Goal: Task Accomplishment & Management: Manage account settings

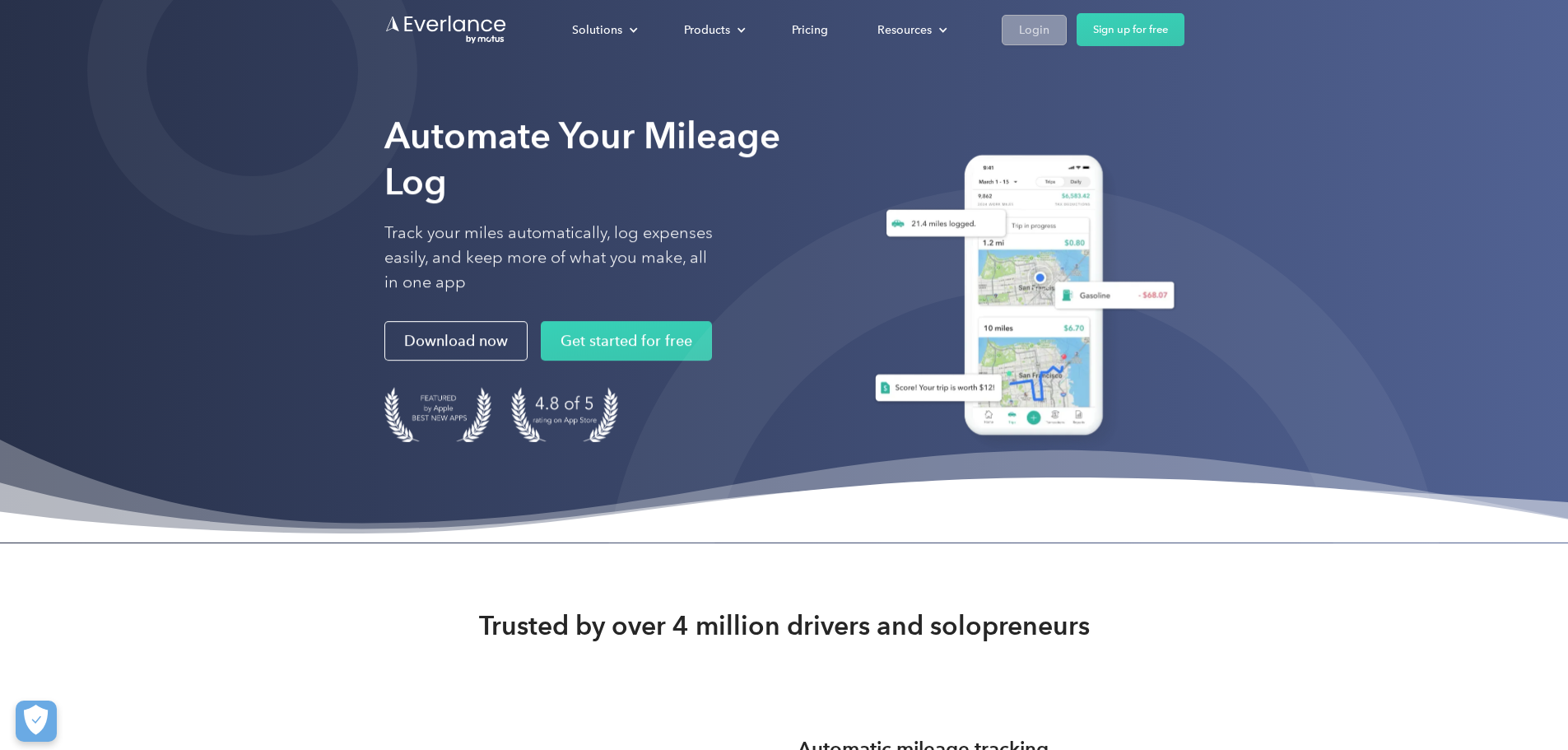
click at [1049, 32] on div "Login" at bounding box center [1034, 30] width 31 height 21
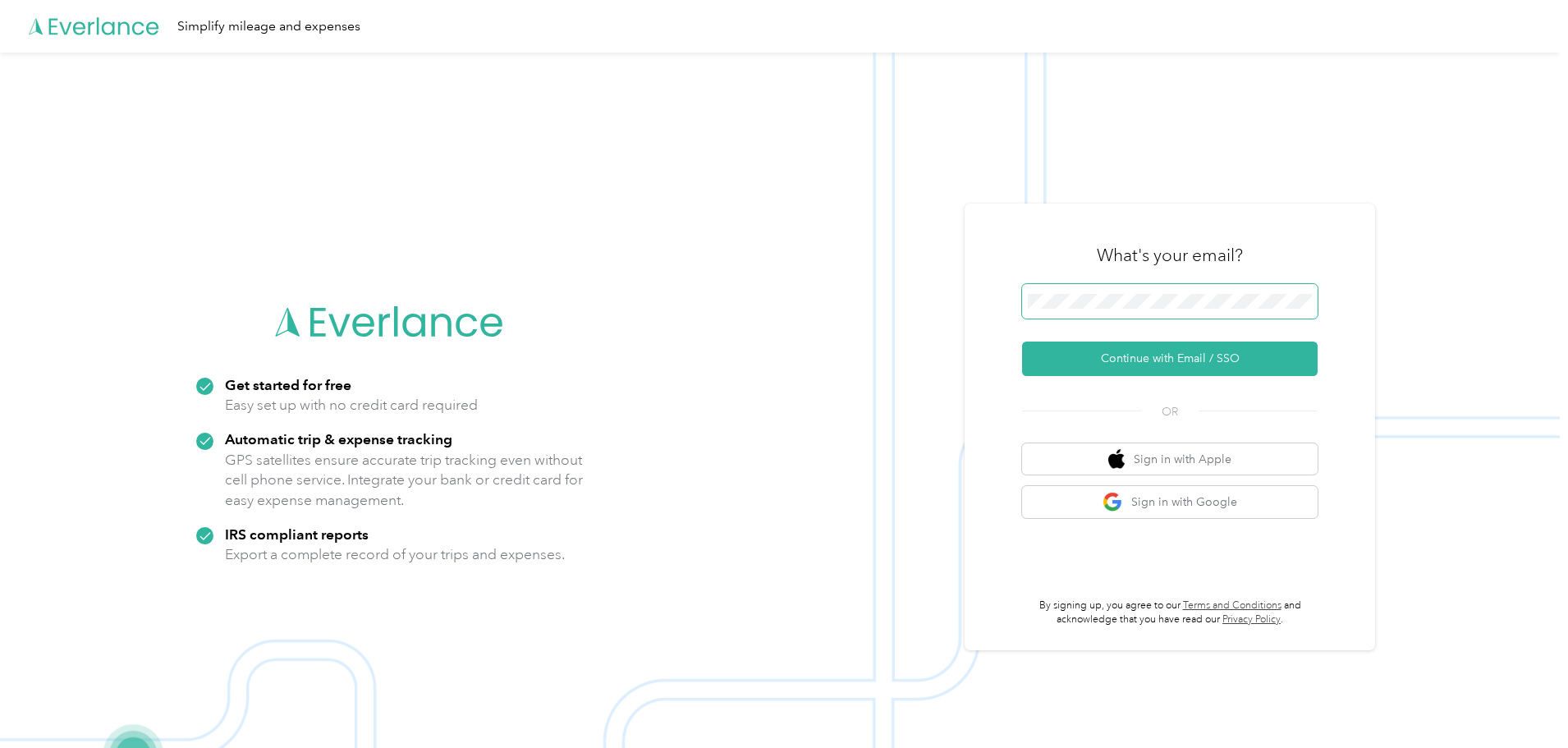
click at [1159, 312] on span at bounding box center [1169, 301] width 296 height 35
click at [1022, 341] on button "Continue with Email / SSO" at bounding box center [1169, 358] width 296 height 35
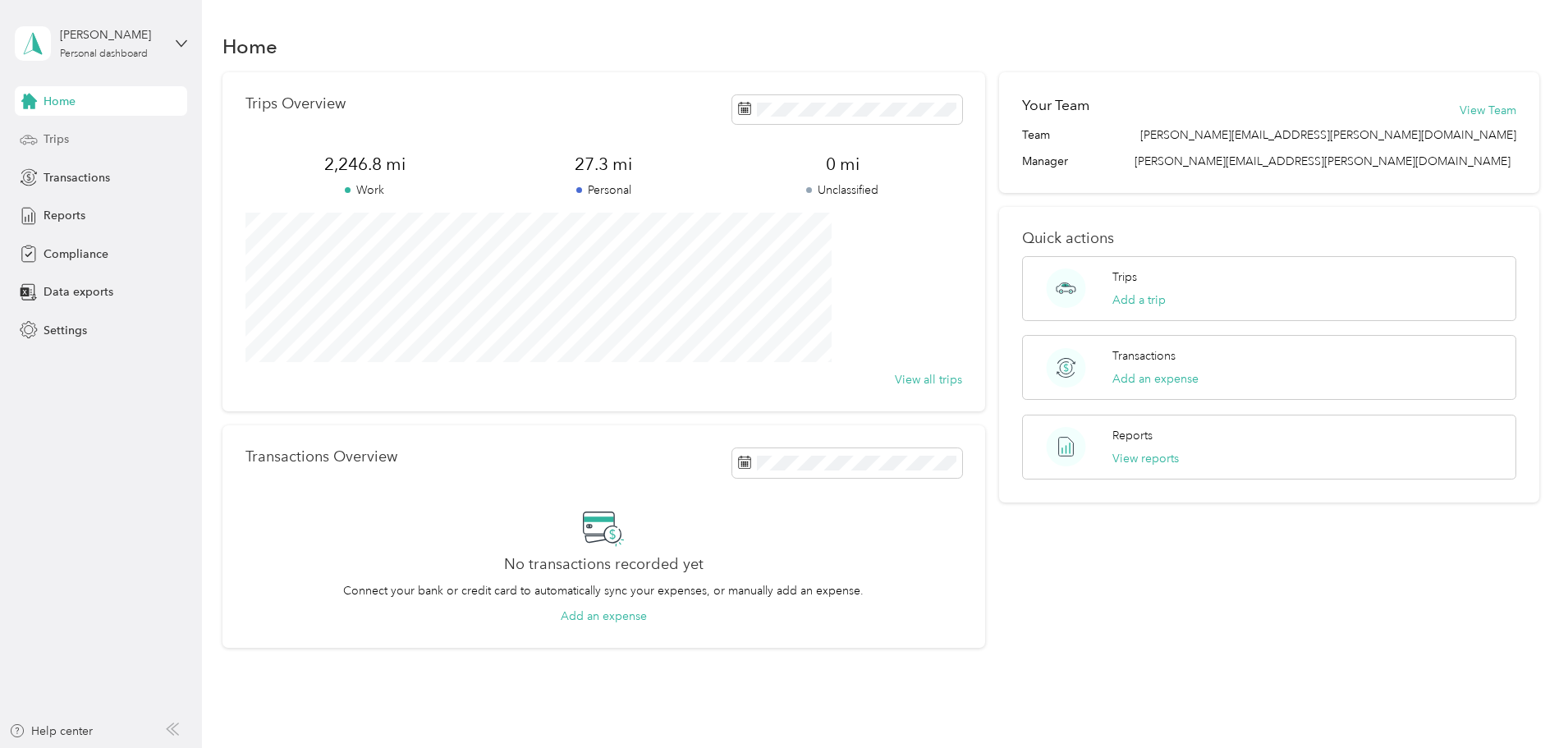
click at [48, 146] on span "Trips" at bounding box center [57, 139] width 26 height 17
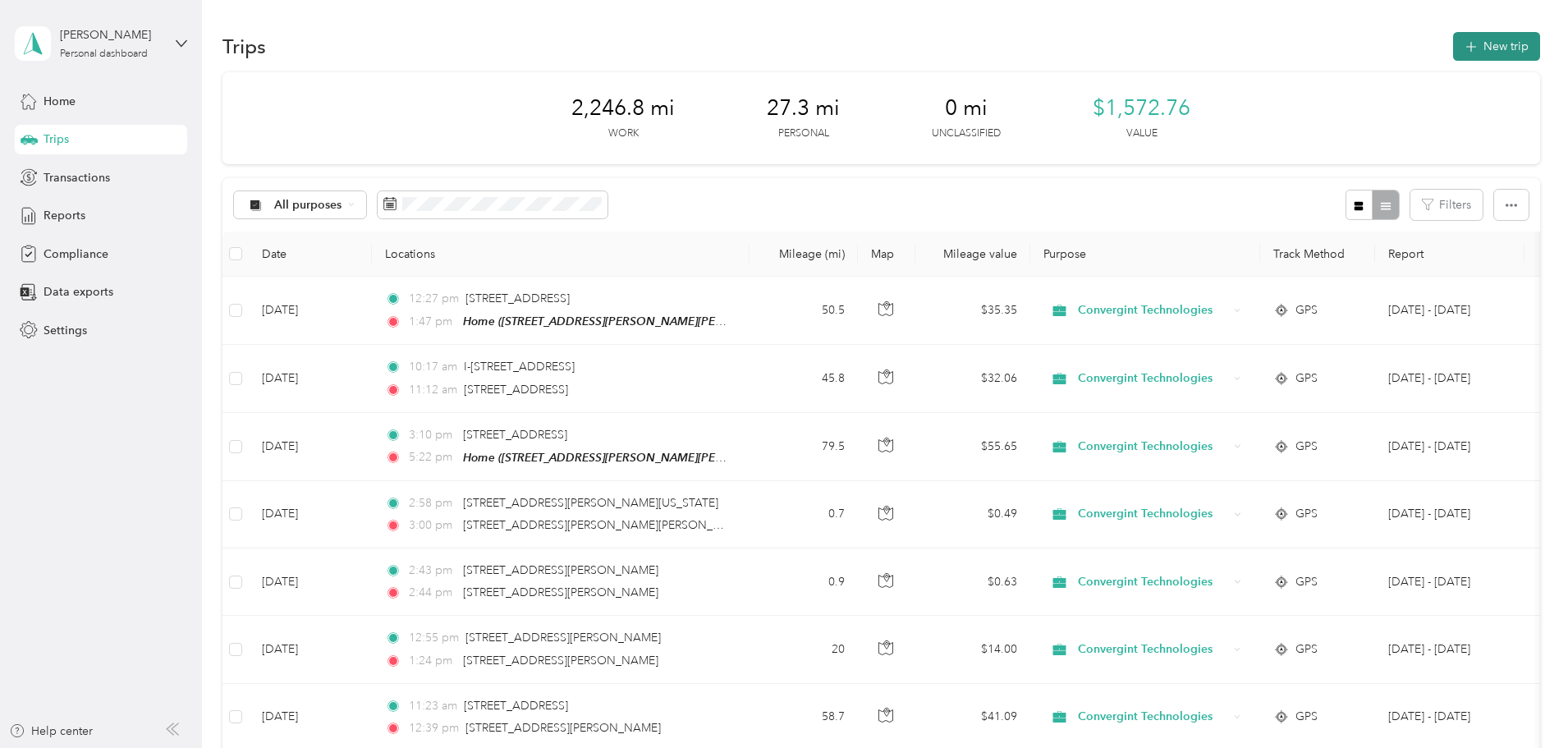
click at [1453, 50] on button "New trip" at bounding box center [1497, 46] width 87 height 29
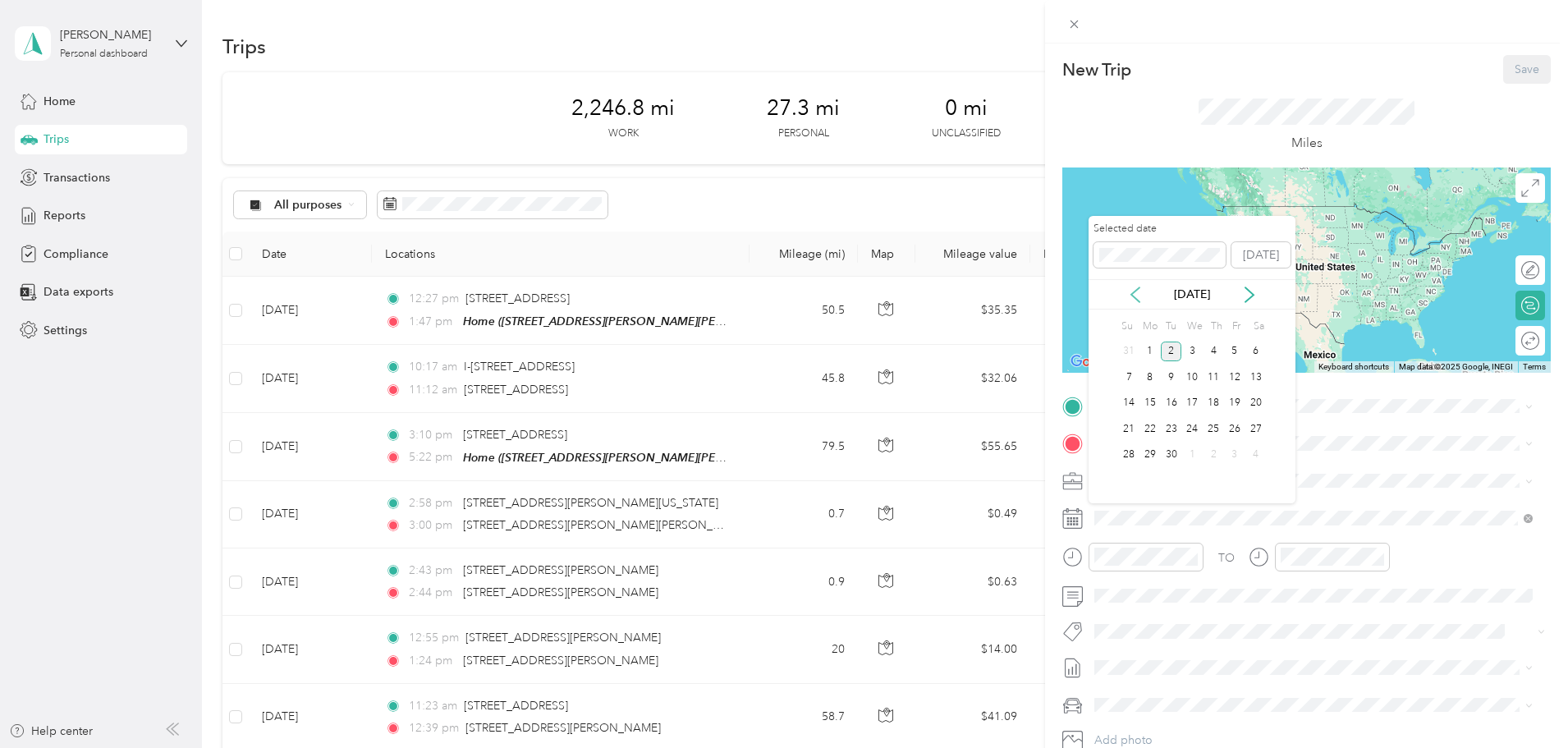
click at [1131, 296] on icon at bounding box center [1135, 295] width 17 height 17
click at [1216, 411] on div "14" at bounding box center [1213, 403] width 22 height 21
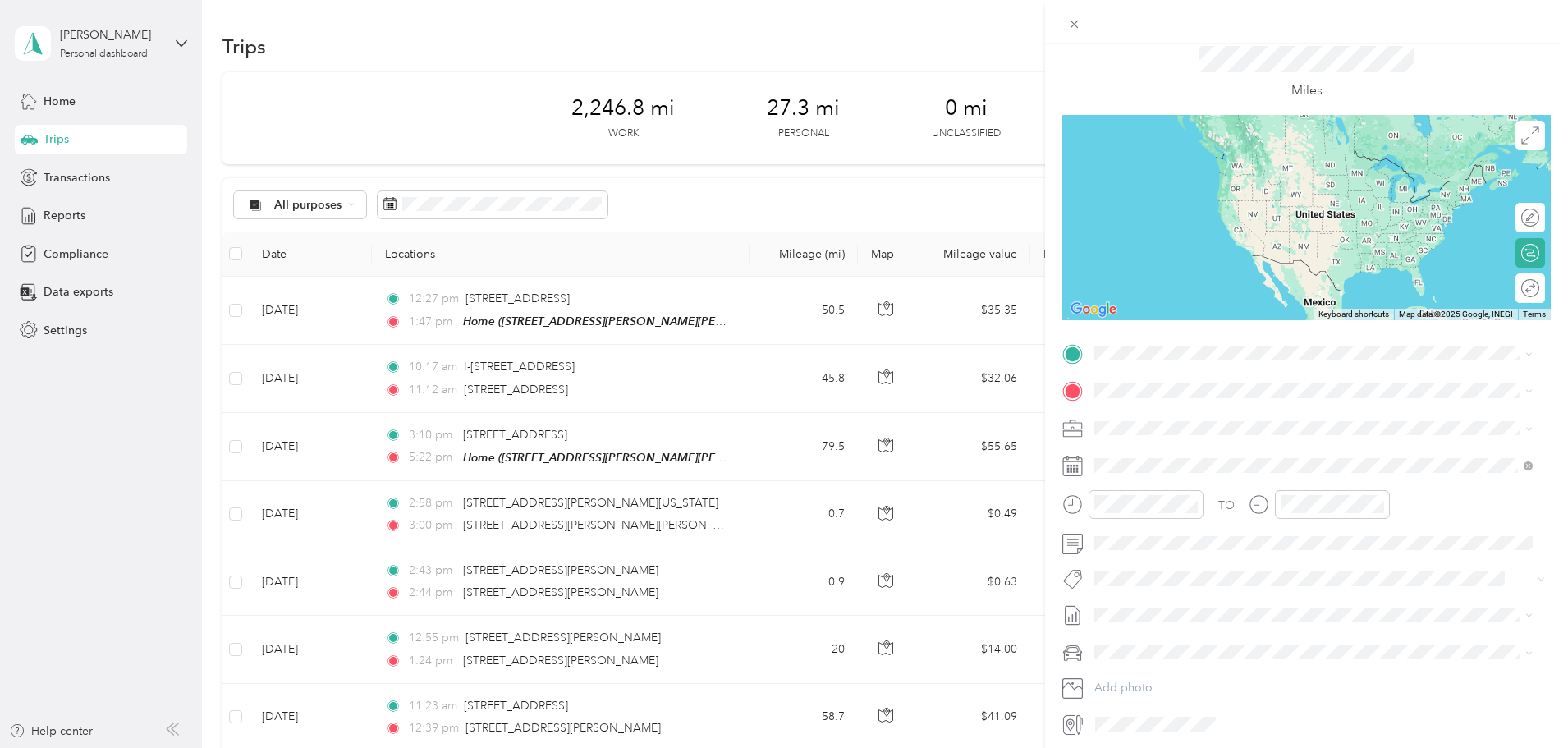
scroll to position [82, 0]
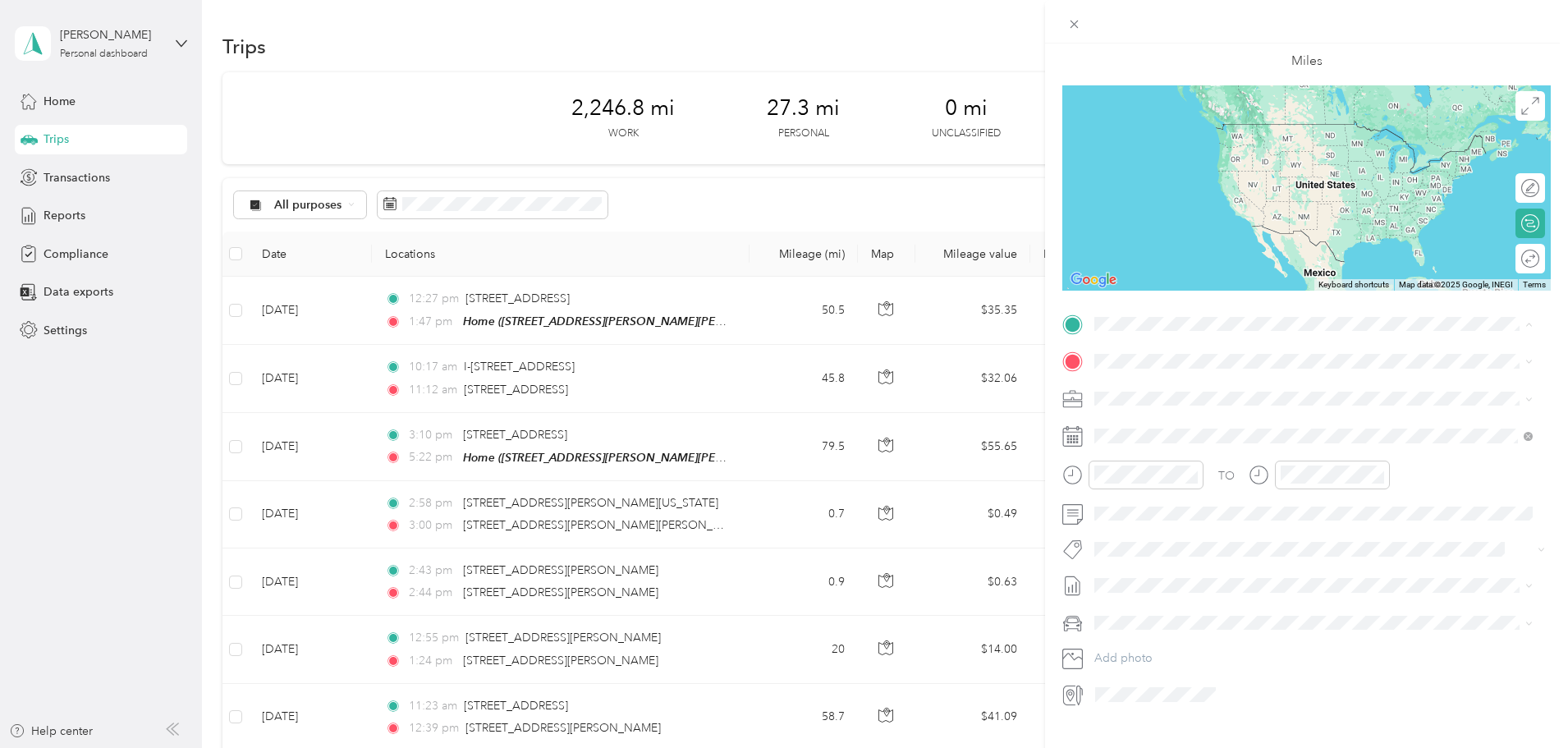
click at [1169, 536] on div "Home [STREET_ADDRESS][PERSON_NAME][PERSON_NAME], [GEOGRAPHIC_DATA], [GEOGRAPHIC…" at bounding box center [1326, 511] width 402 height 52
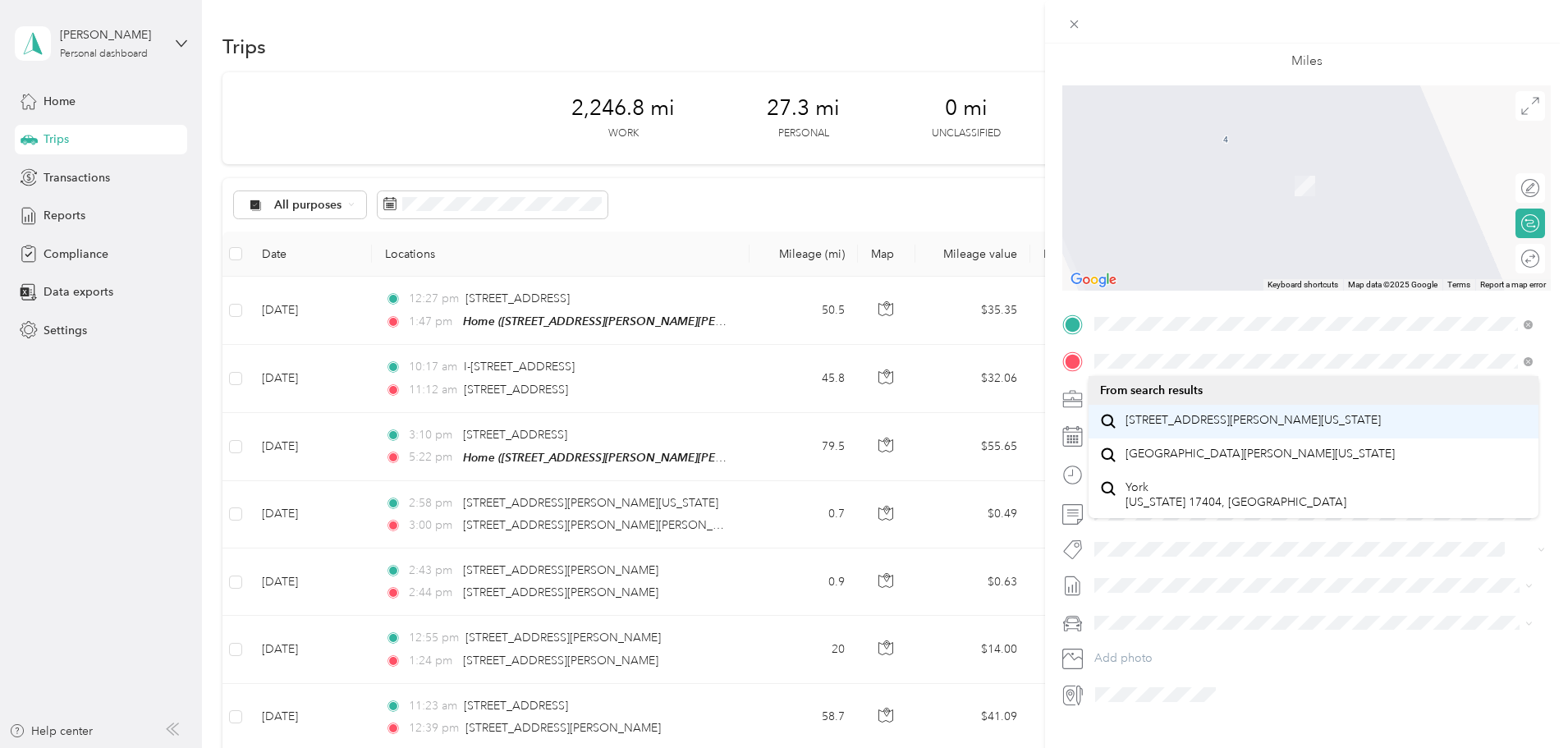
click at [1212, 422] on span "[STREET_ADDRESS][PERSON_NAME][US_STATE]" at bounding box center [1253, 420] width 255 height 15
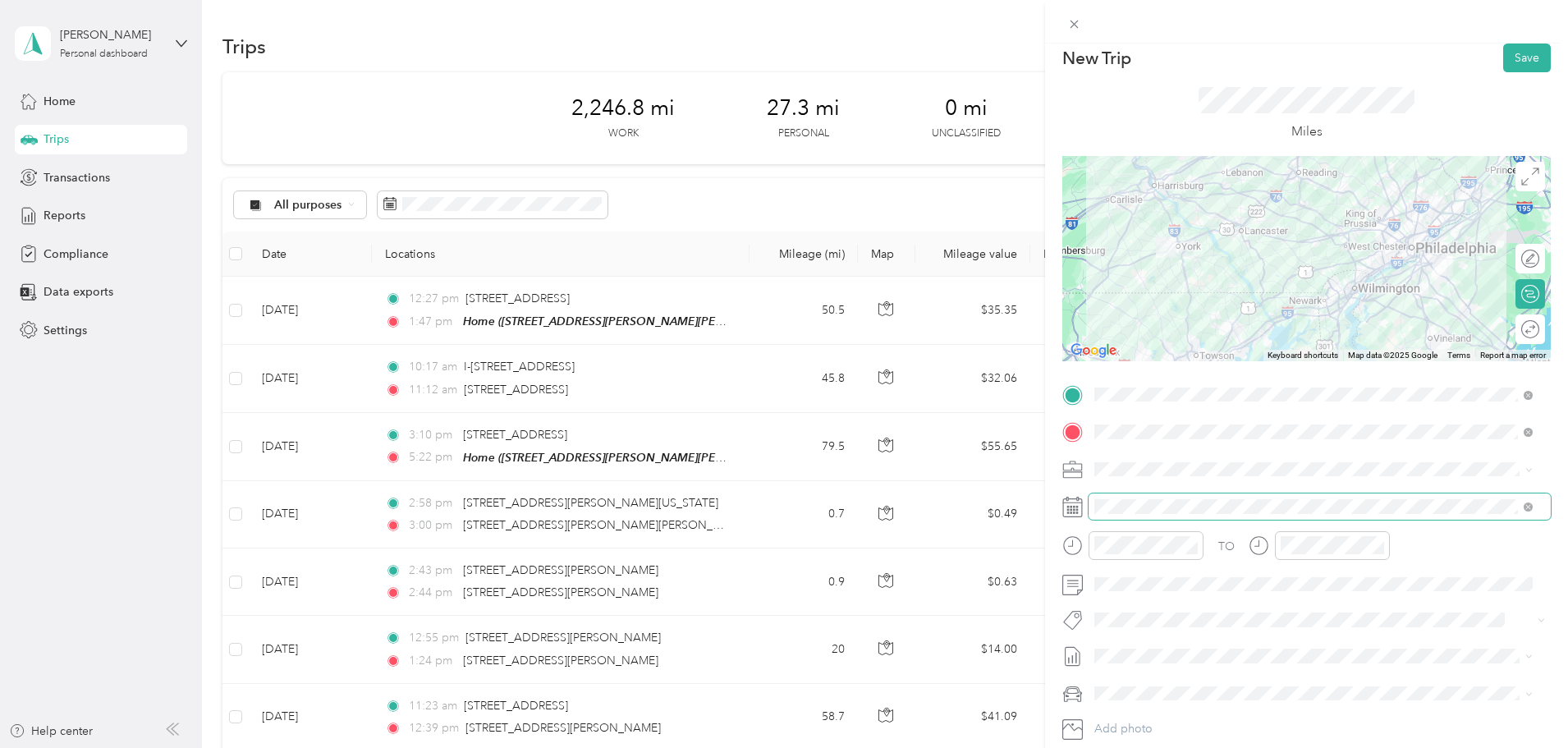
scroll to position [0, 0]
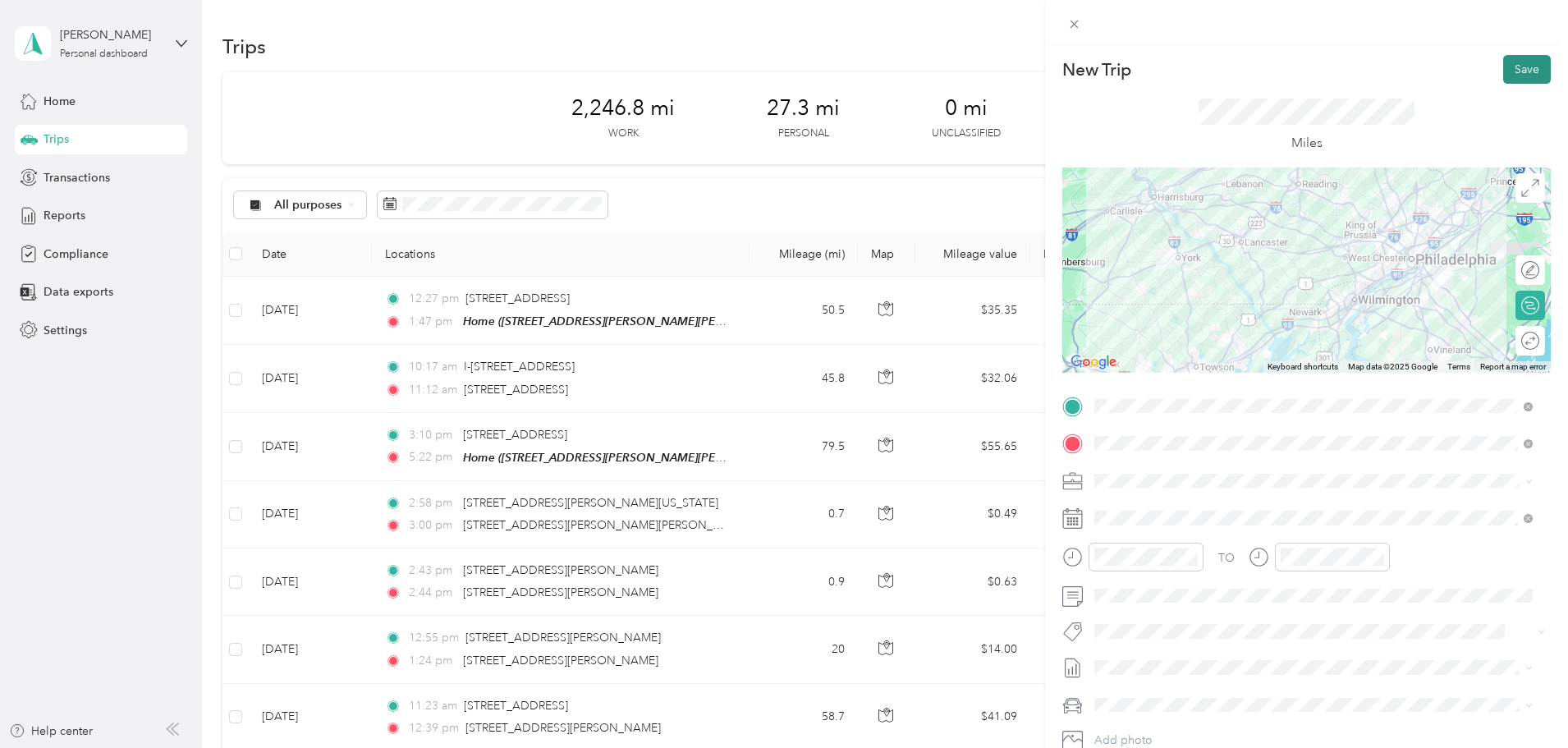
click at [1505, 71] on button "Save" at bounding box center [1526, 68] width 48 height 29
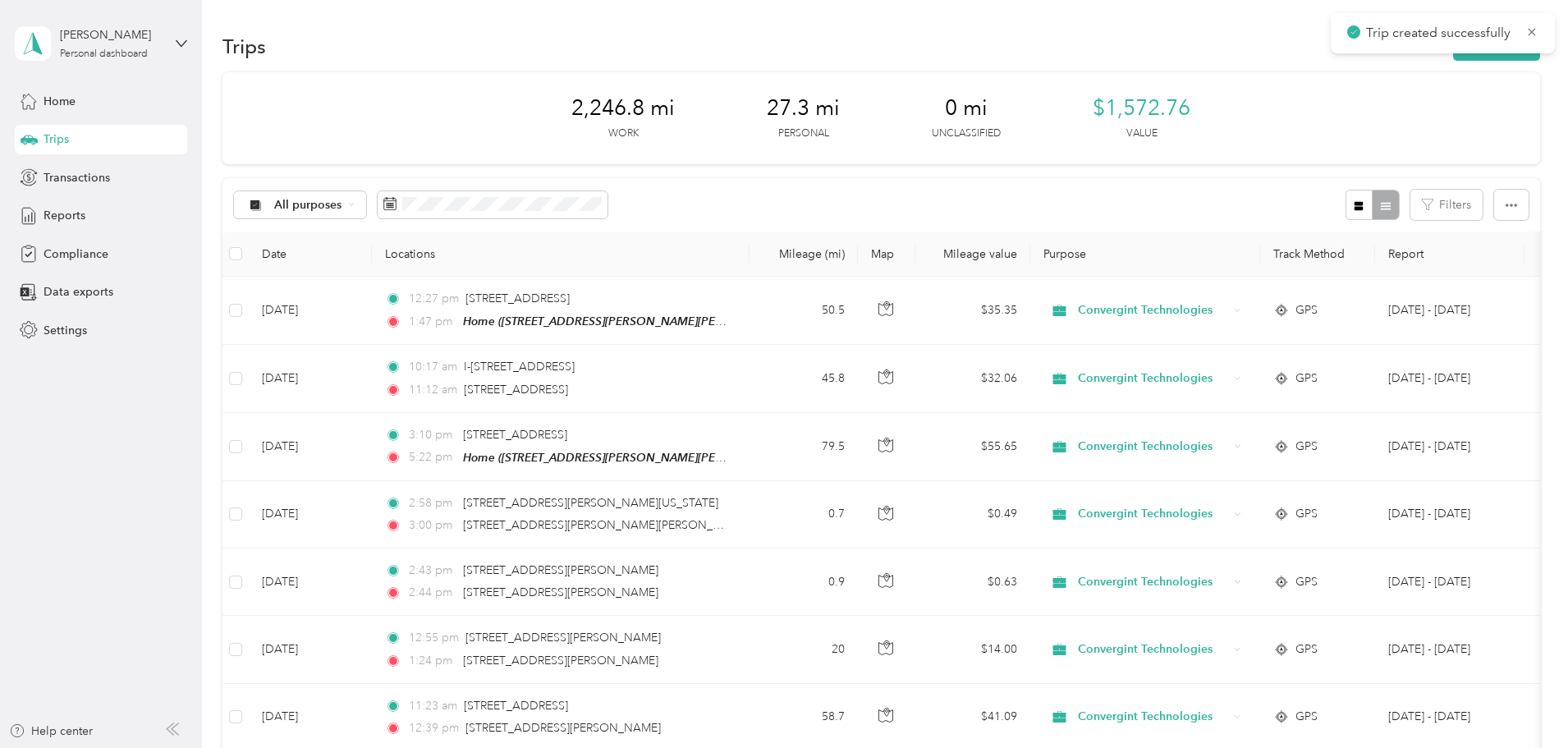
click at [1402, 62] on div "Trips New trip" at bounding box center [881, 46] width 1317 height 35
click at [1453, 58] on button "New trip" at bounding box center [1497, 46] width 87 height 29
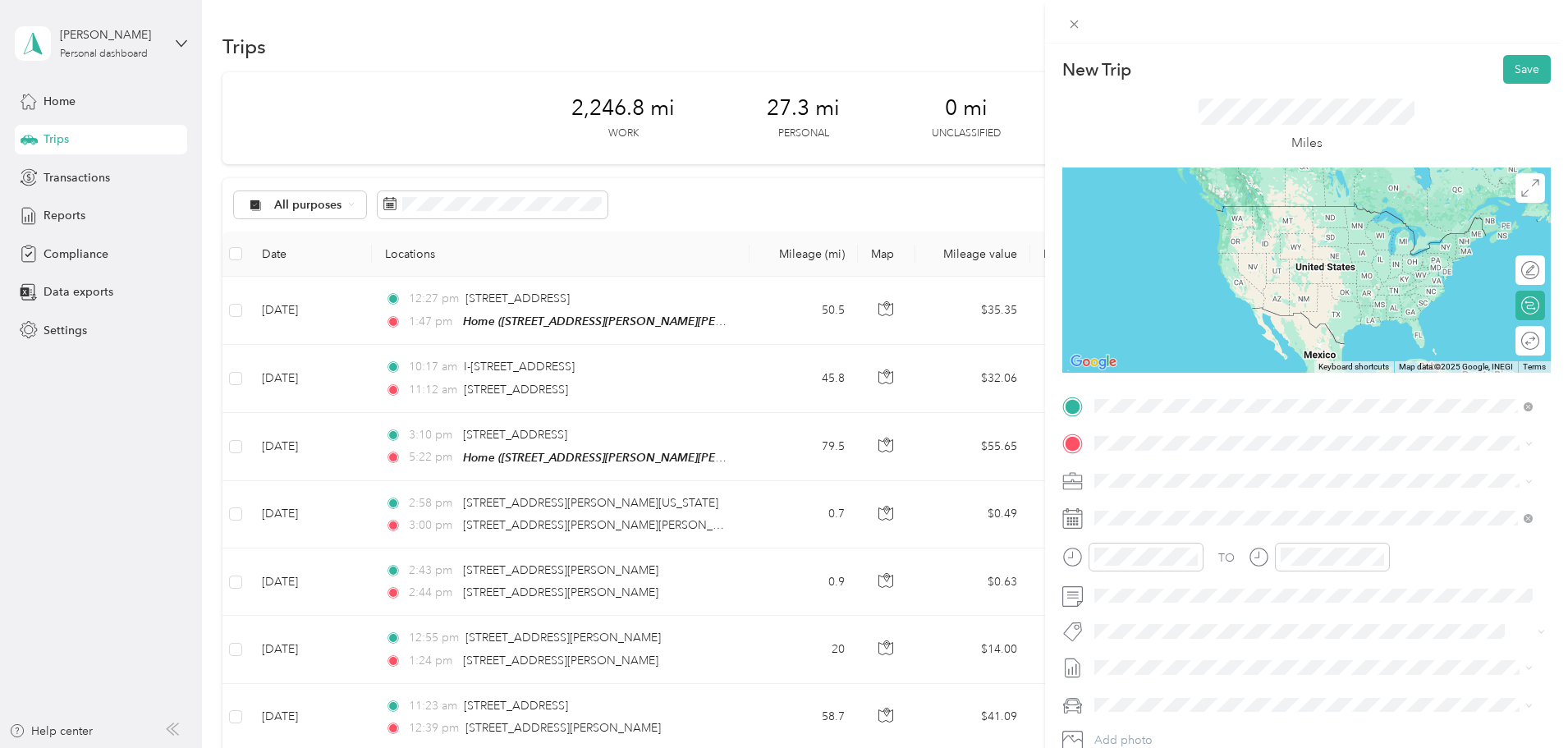
click at [1167, 473] on span "[STREET_ADDRESS][PERSON_NAME][US_STATE]" at bounding box center [1253, 465] width 255 height 15
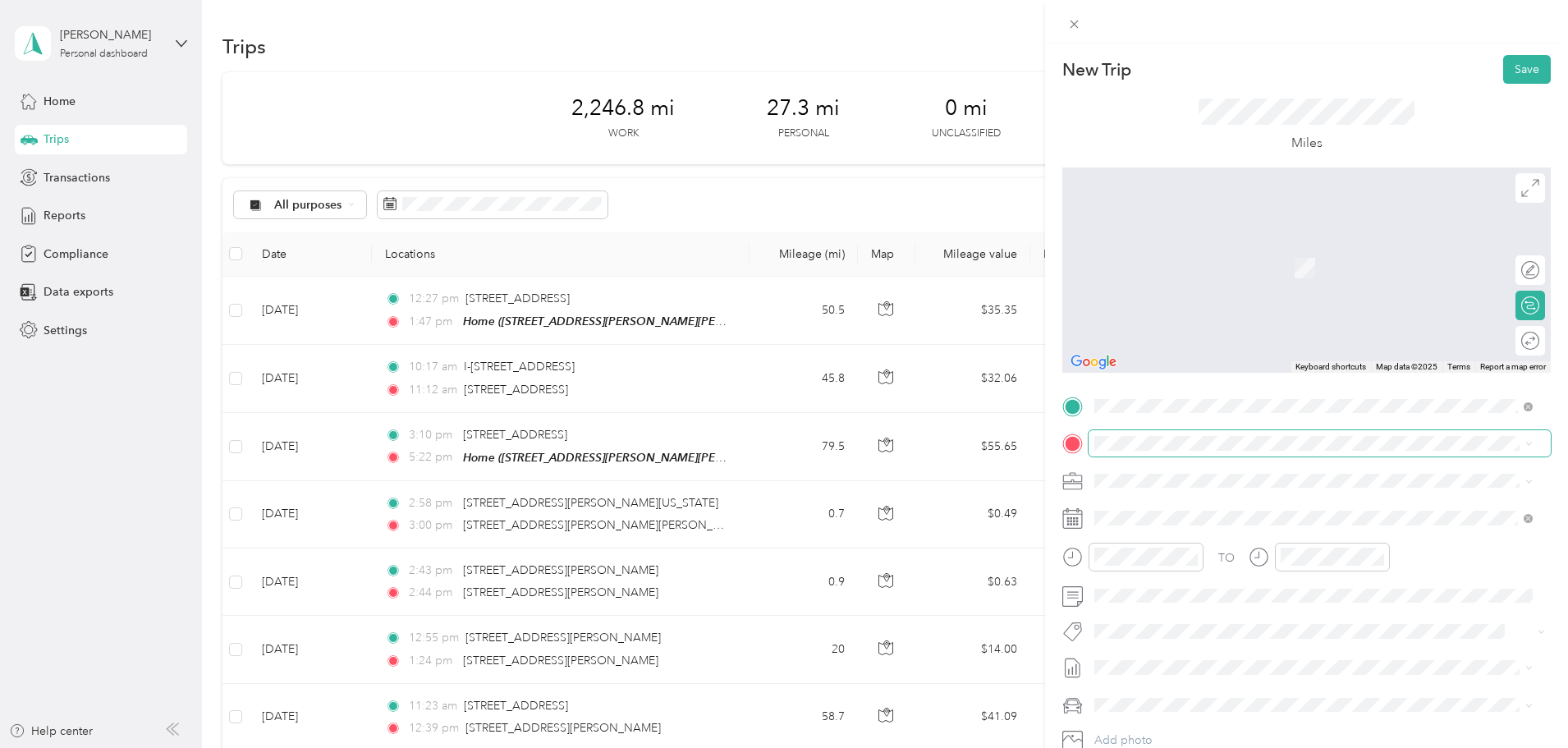
click at [1180, 436] on span at bounding box center [1319, 443] width 462 height 26
click at [1193, 655] on span "[STREET_ADDRESS][PERSON_NAME][PERSON_NAME], [GEOGRAPHIC_DATA], [GEOGRAPHIC_DATA…" at bounding box center [1309, 638] width 368 height 31
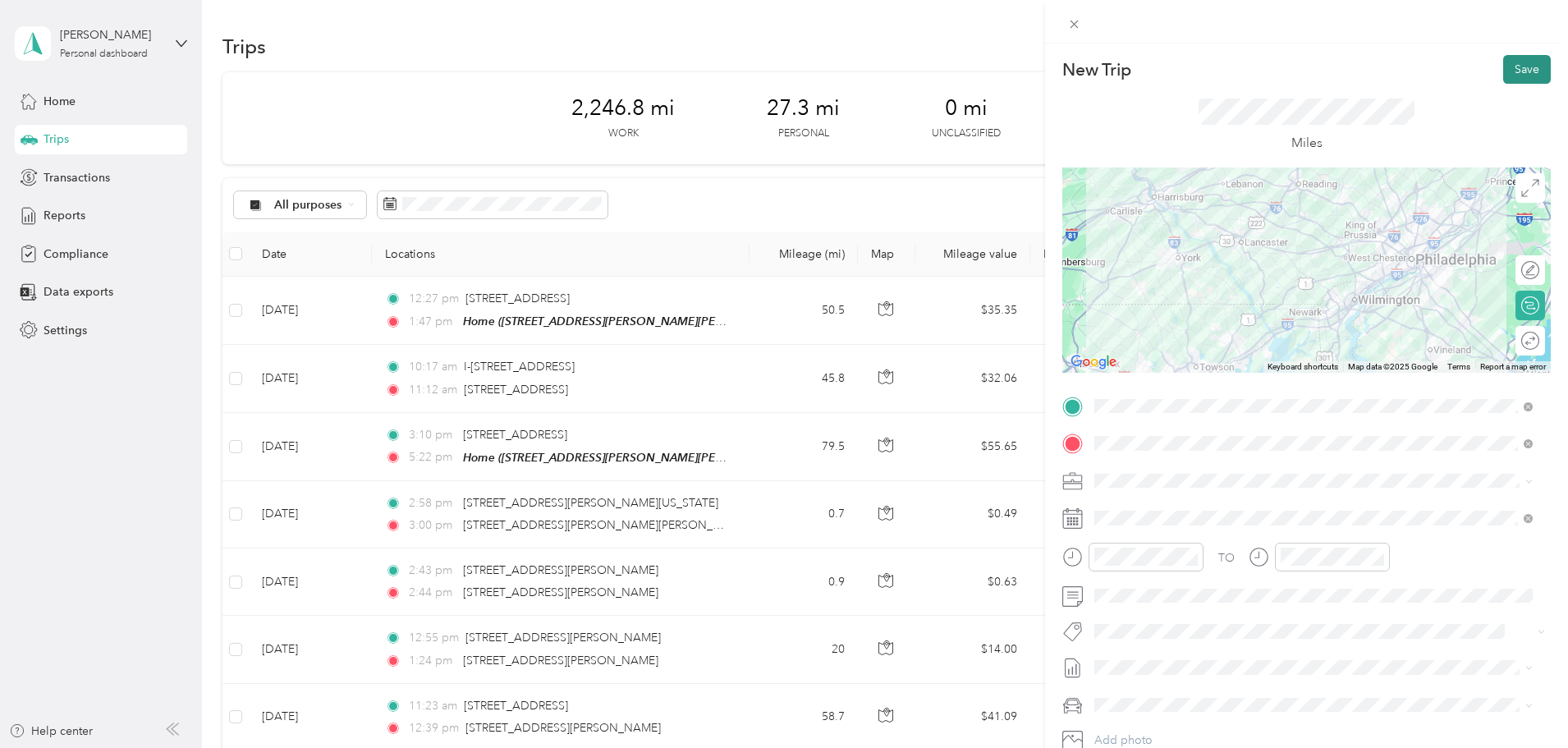
click at [1506, 63] on button "Save" at bounding box center [1526, 68] width 48 height 29
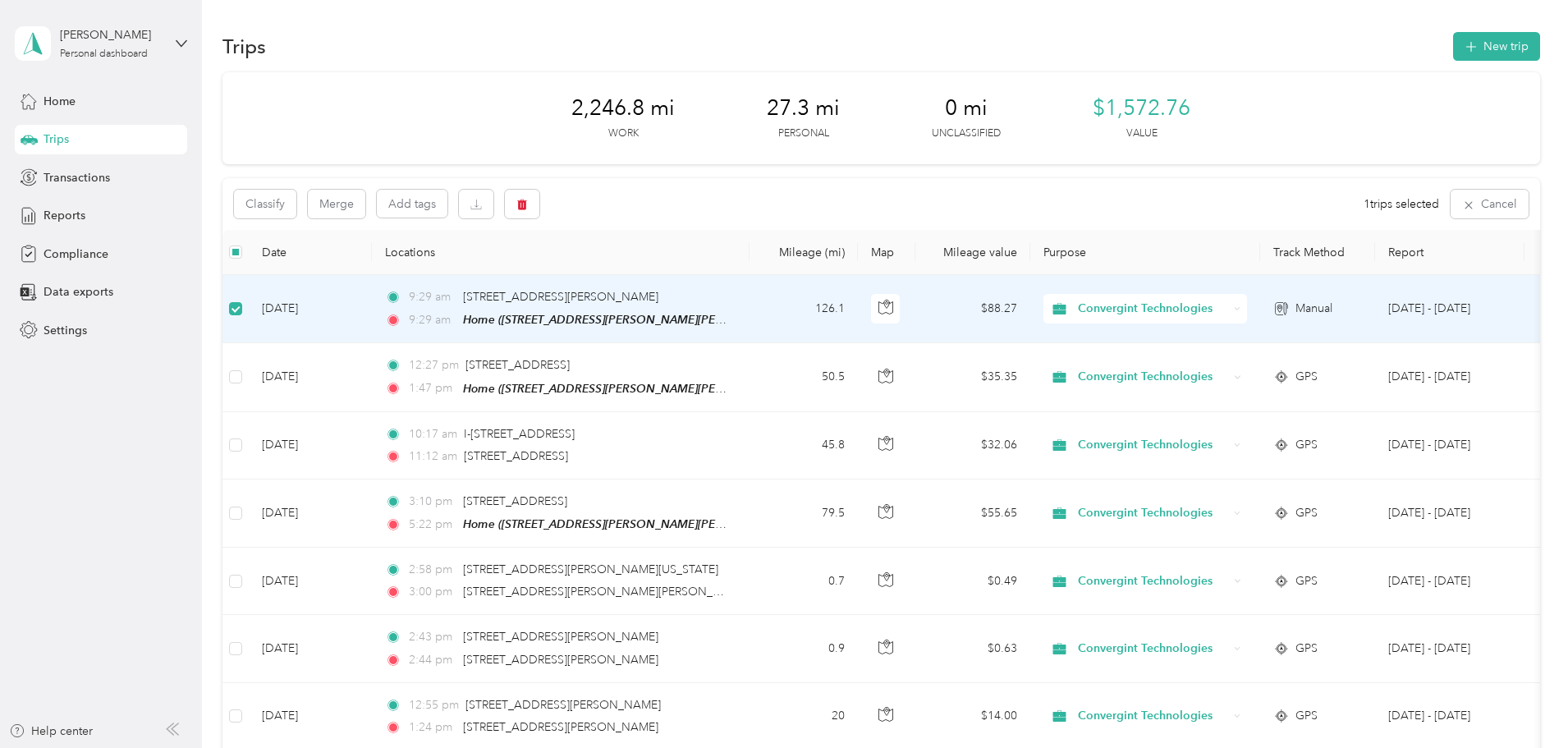
click at [372, 306] on td "[DATE]" at bounding box center [310, 309] width 123 height 68
drag, startPoint x: 726, startPoint y: 262, endPoint x: 430, endPoint y: 260, distance: 296.0
click at [430, 260] on tr "Date Locations Mileage (mi) Map Mileage value Purpose Track Method Report" at bounding box center [902, 253] width 1359 height 46
drag, startPoint x: 794, startPoint y: 312, endPoint x: 553, endPoint y: 270, distance: 244.6
click at [422, 302] on tr "[DATE] 9:29 am [STREET_ADDRESS][PERSON_NAME] 9:29 am Home ([STREET_ADDRESS][PER…" at bounding box center [902, 309] width 1359 height 68
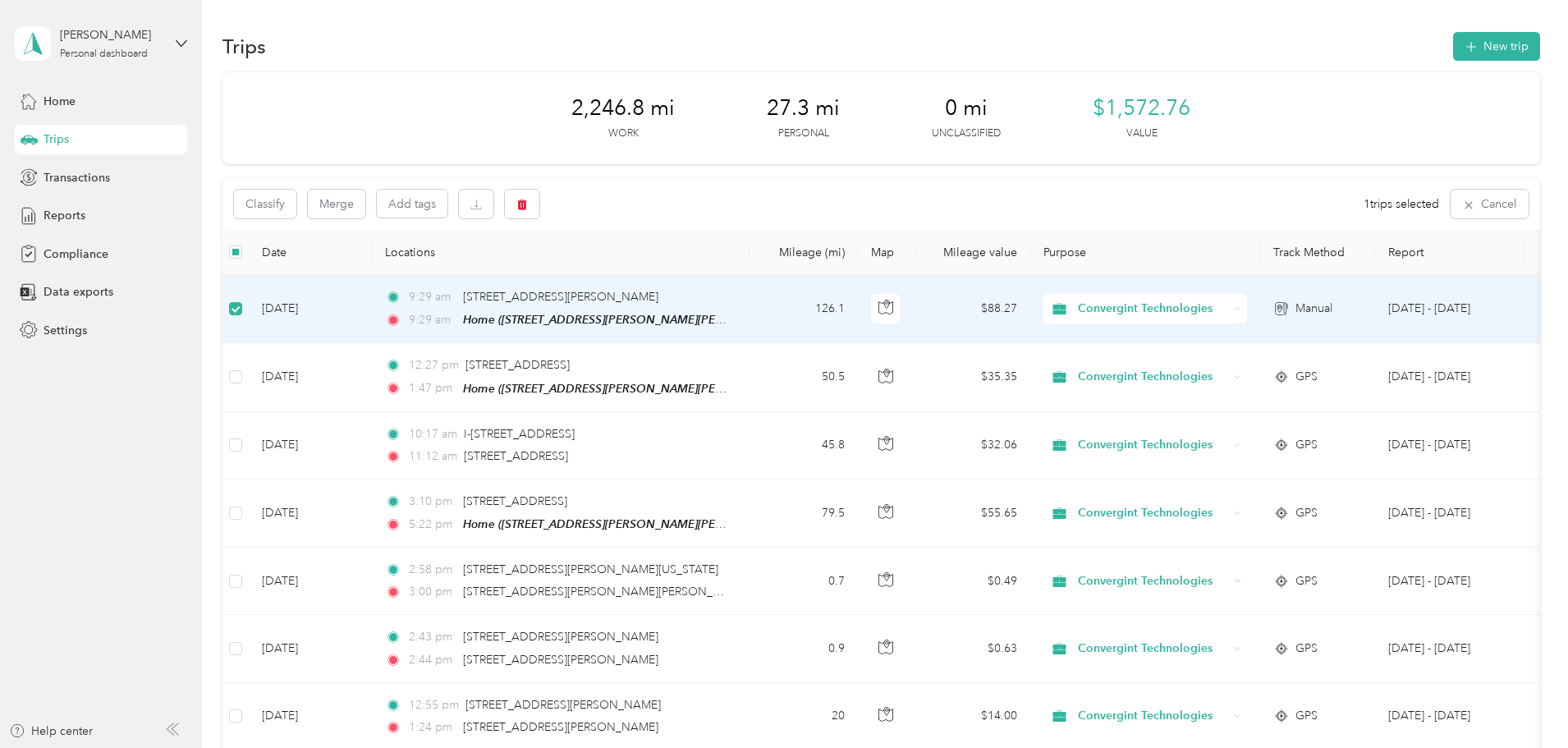
click at [945, 184] on div "Classify Merge Add tags 1 trips selected Cancel" at bounding box center [881, 204] width 1317 height 52
click at [615, 295] on span "[STREET_ADDRESS][PERSON_NAME]" at bounding box center [560, 297] width 195 height 14
click at [750, 291] on td "9:29 am [STREET_ADDRESS][PERSON_NAME] 9:29 am Home ([STREET_ADDRESS][PERSON_NAM…" at bounding box center [560, 309] width 378 height 68
click at [730, 309] on div "9:29 am [STREET_ADDRESS][PERSON_NAME] 9:29 am Home ([STREET_ADDRESS][PERSON_NAM…" at bounding box center [557, 308] width 345 height 41
click at [750, 336] on td "9:29 am [STREET_ADDRESS][PERSON_NAME] 9:29 am Home ([STREET_ADDRESS][PERSON_NAM…" at bounding box center [560, 309] width 378 height 68
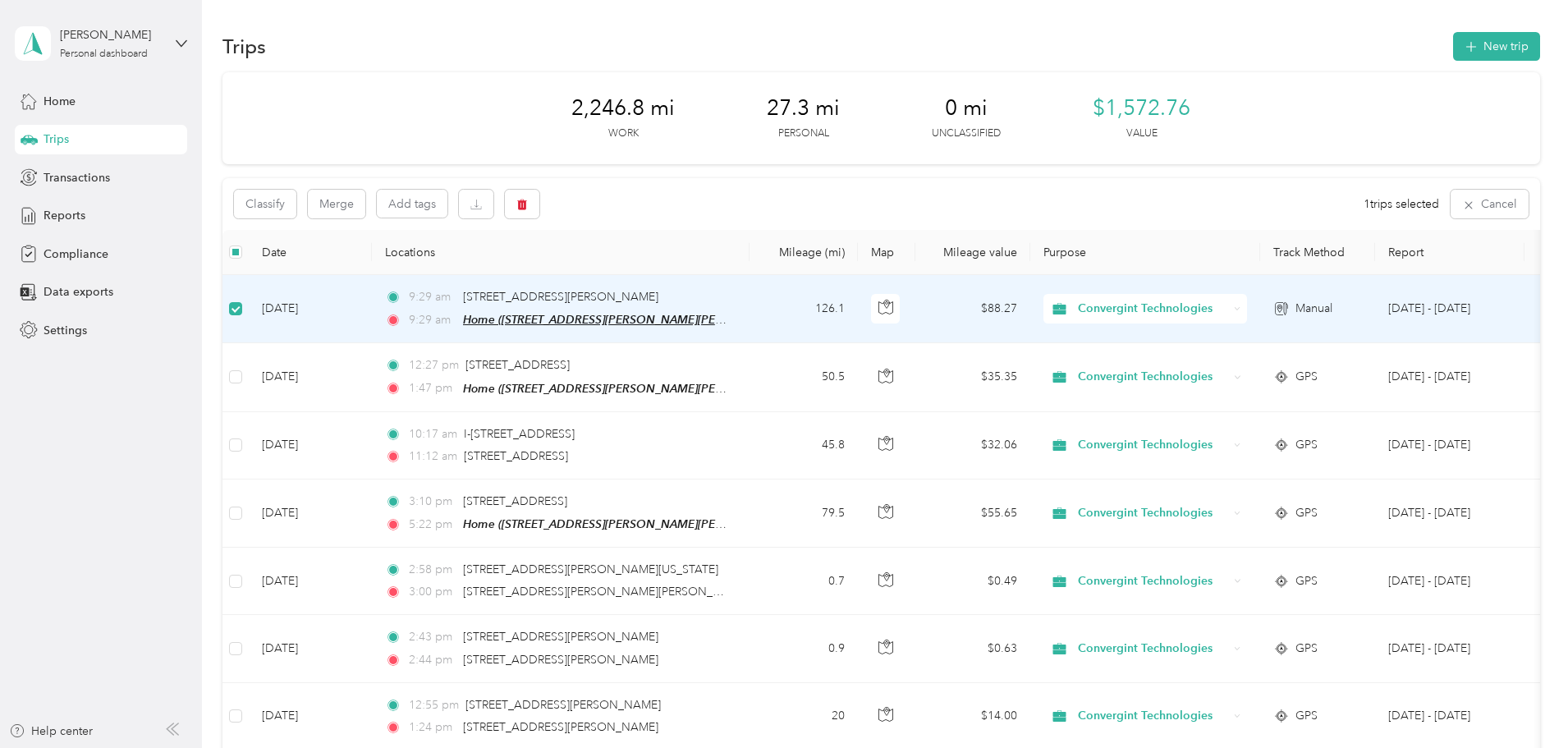
click at [771, 318] on span "Home ([STREET_ADDRESS][PERSON_NAME][PERSON_NAME] , [GEOGRAPHIC_DATA], [GEOGRAPH…" at bounding box center [752, 319] width 577 height 14
click at [1005, 183] on div "Classify Merge Add tags 1 trips selected Cancel" at bounding box center [881, 204] width 1317 height 52
click at [540, 204] on button "button" at bounding box center [522, 203] width 35 height 29
click at [745, 270] on button "Yes" at bounding box center [754, 273] width 32 height 26
click at [1392, 61] on div "Trips New trip" at bounding box center [881, 46] width 1317 height 35
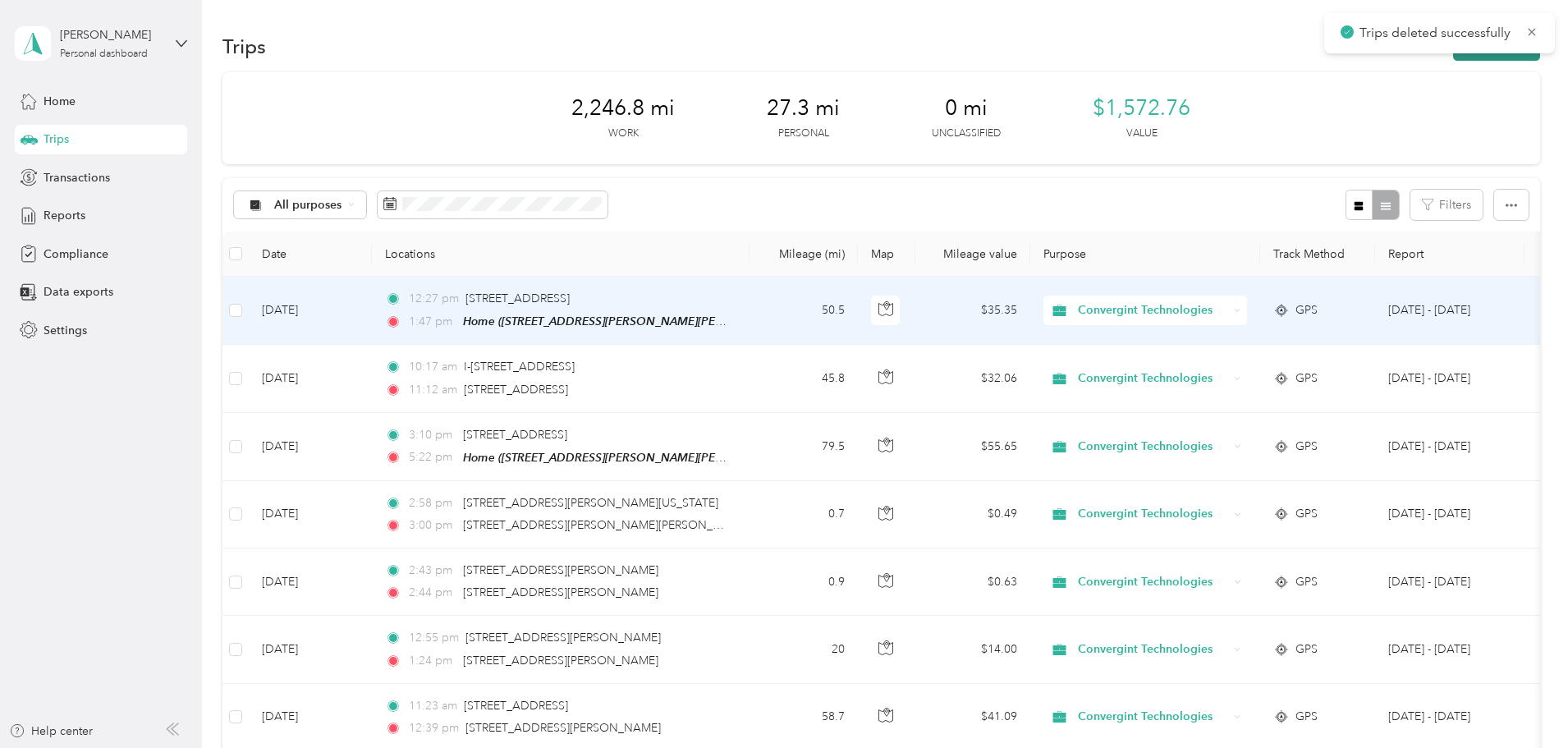
click at [1453, 58] on button "New trip" at bounding box center [1497, 46] width 87 height 29
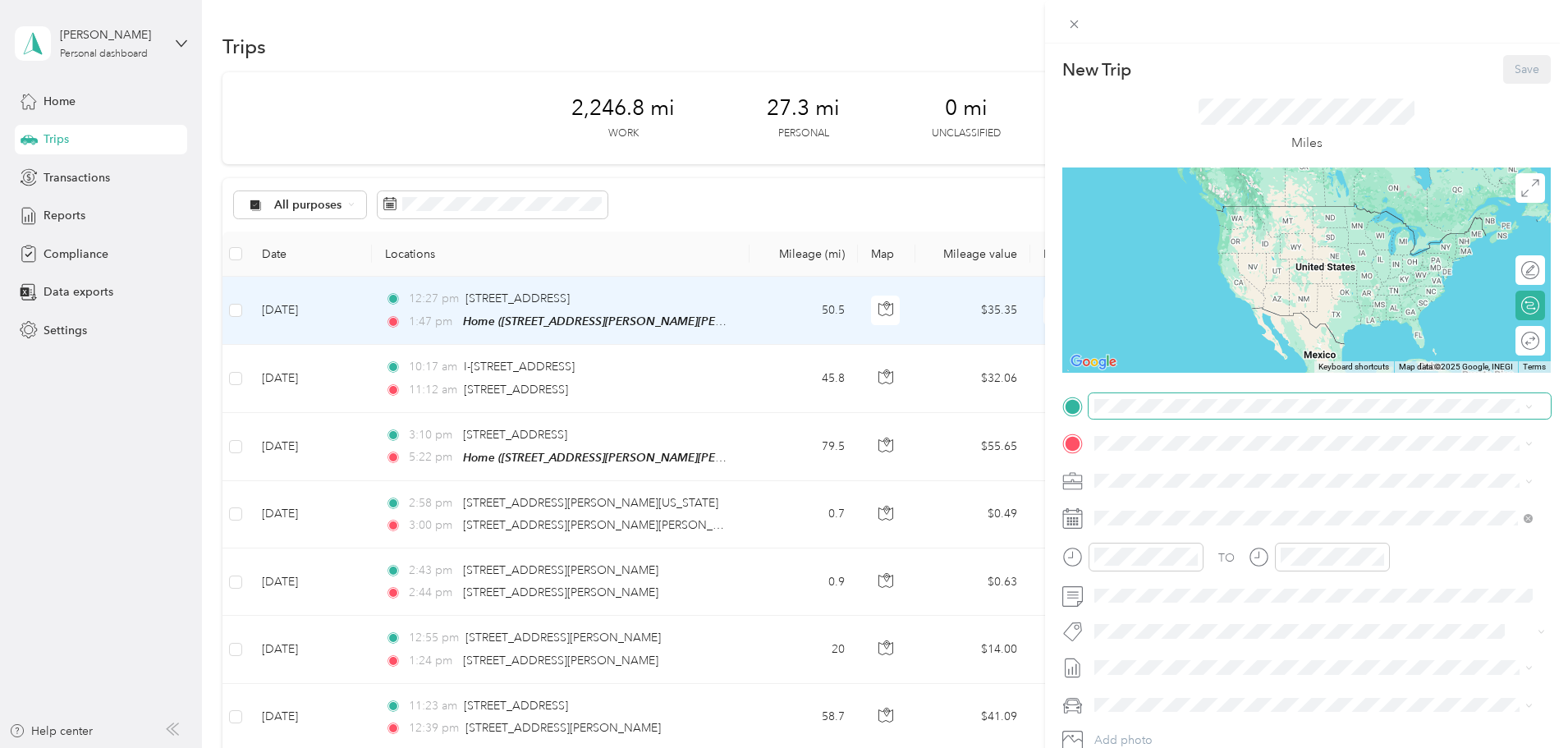
click at [1161, 414] on span at bounding box center [1319, 406] width 462 height 26
click at [1161, 413] on span at bounding box center [1319, 406] width 462 height 26
click at [1158, 472] on span "[STREET_ADDRESS][PERSON_NAME][US_STATE]" at bounding box center [1253, 465] width 255 height 15
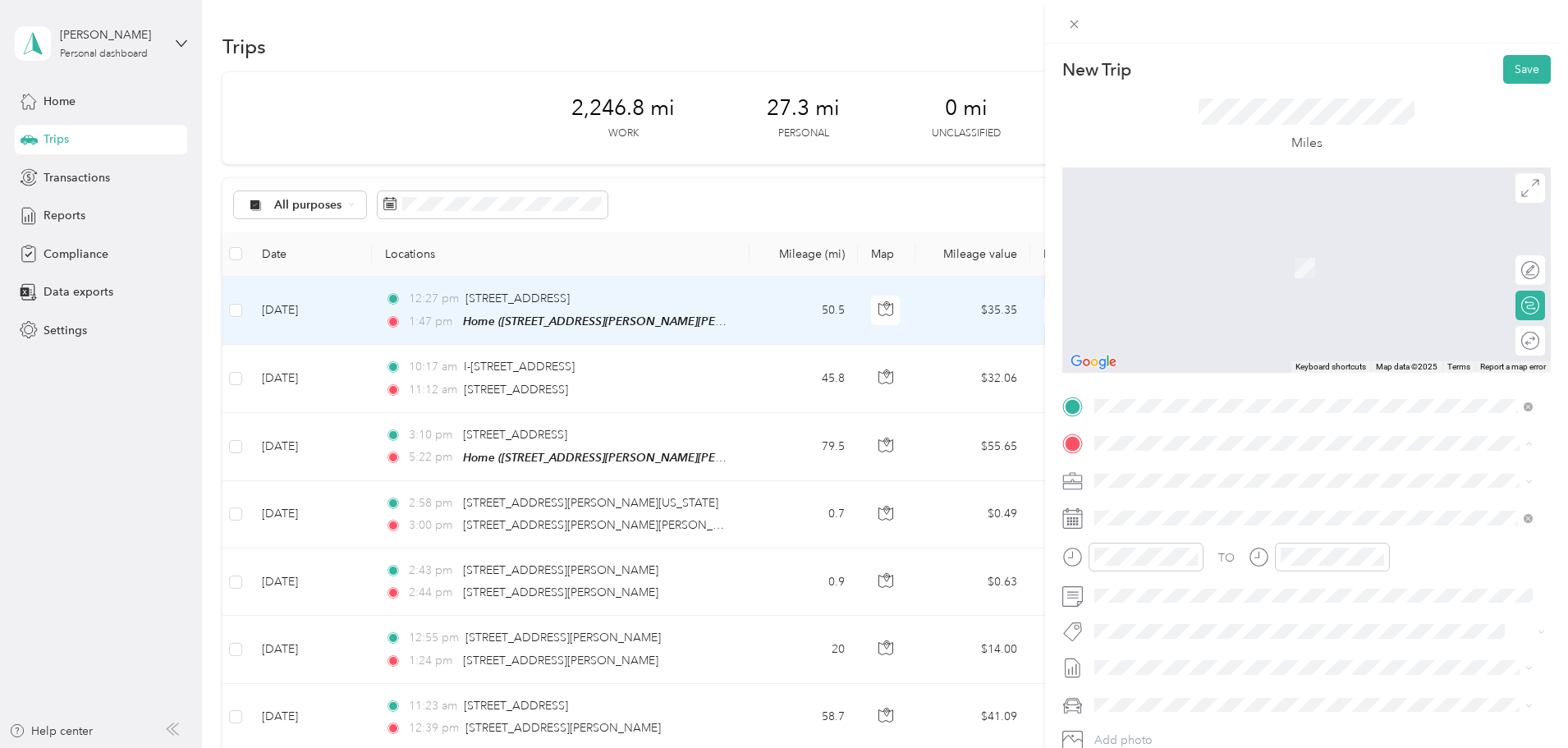
click at [1155, 655] on div "Home [STREET_ADDRESS][PERSON_NAME][PERSON_NAME], [GEOGRAPHIC_DATA], [GEOGRAPHIC…" at bounding box center [1326, 630] width 402 height 52
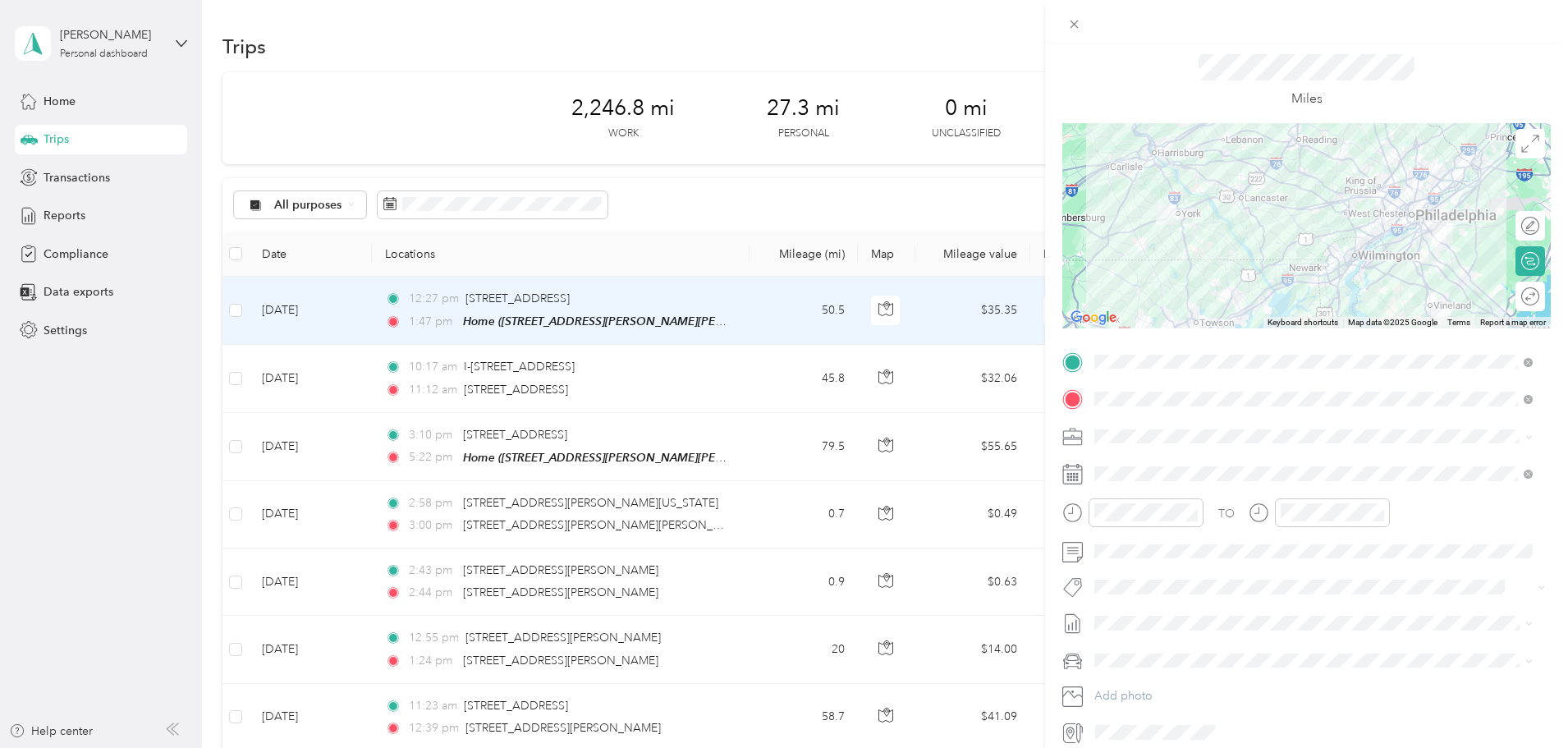
scroll to position [82, 0]
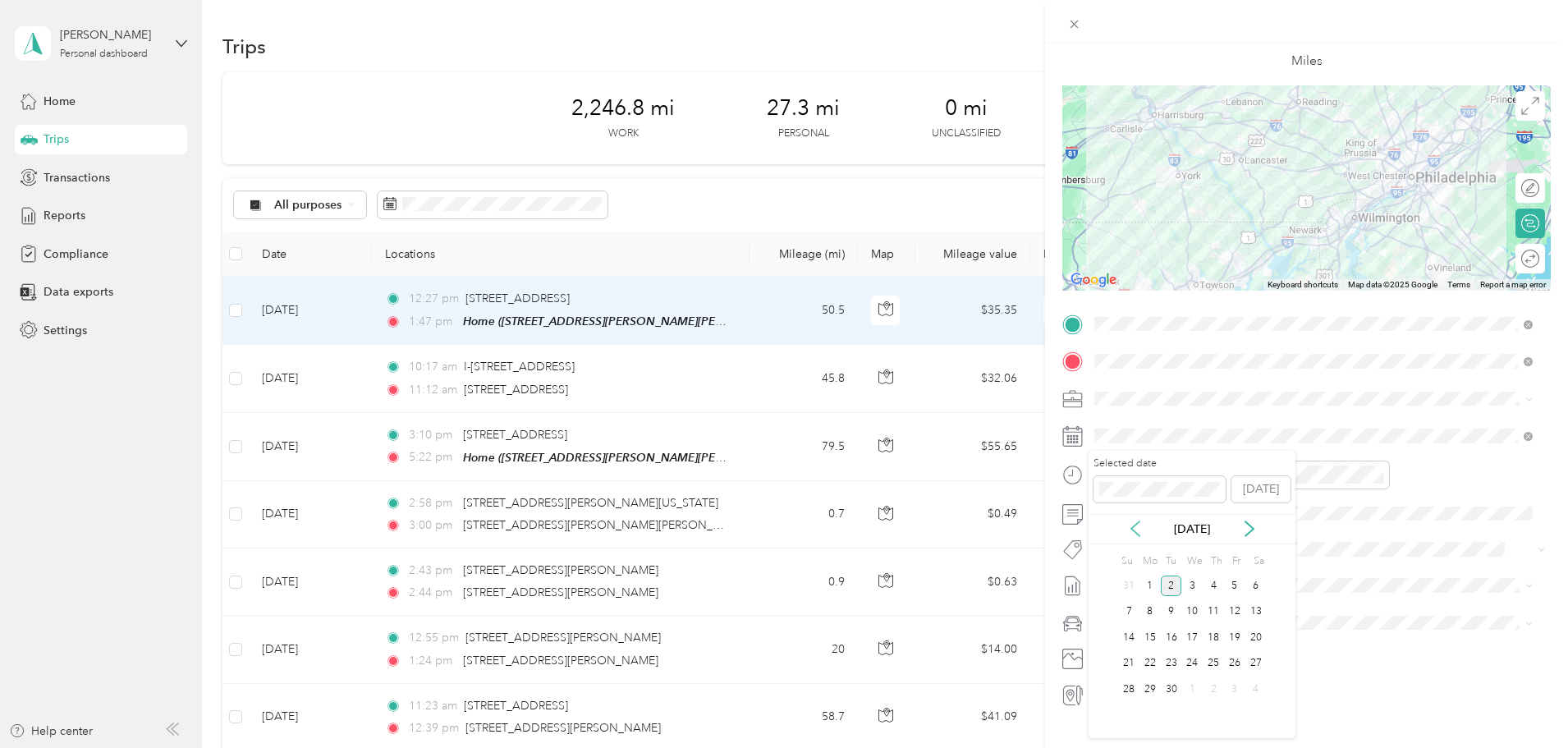
click at [1132, 531] on icon at bounding box center [1135, 529] width 17 height 17
click at [1215, 638] on div "14" at bounding box center [1213, 637] width 22 height 21
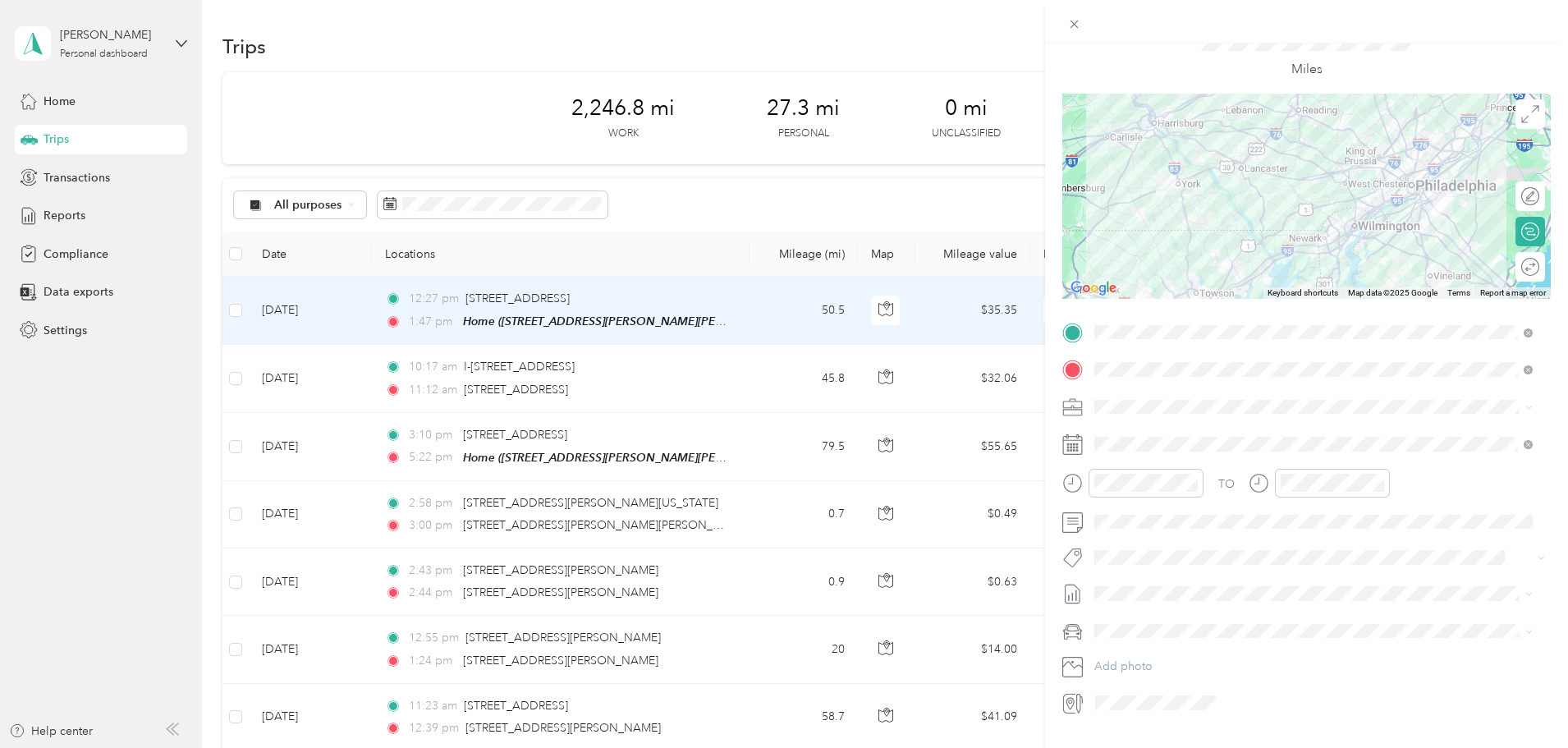
scroll to position [0, 0]
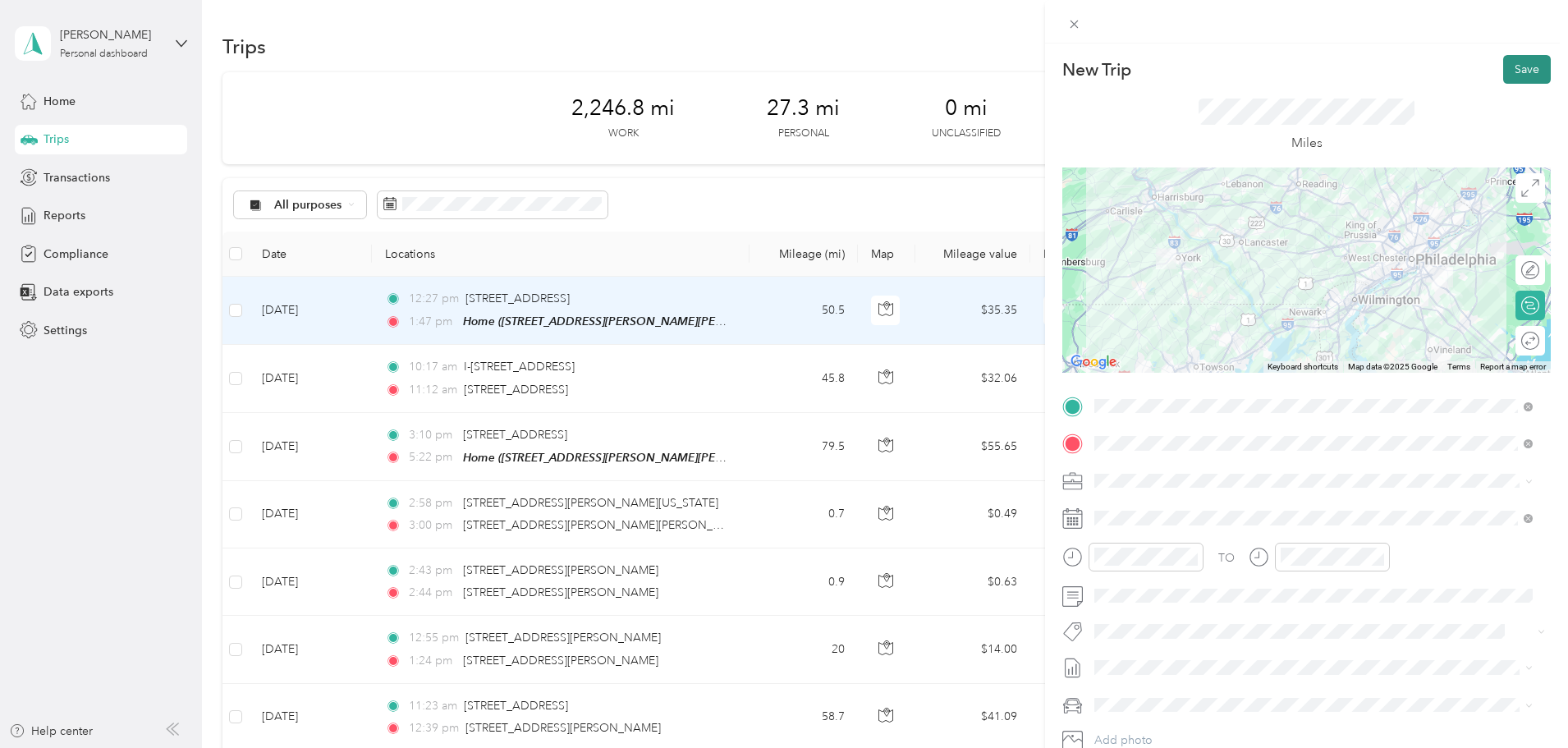
click at [1508, 71] on button "Save" at bounding box center [1526, 68] width 48 height 29
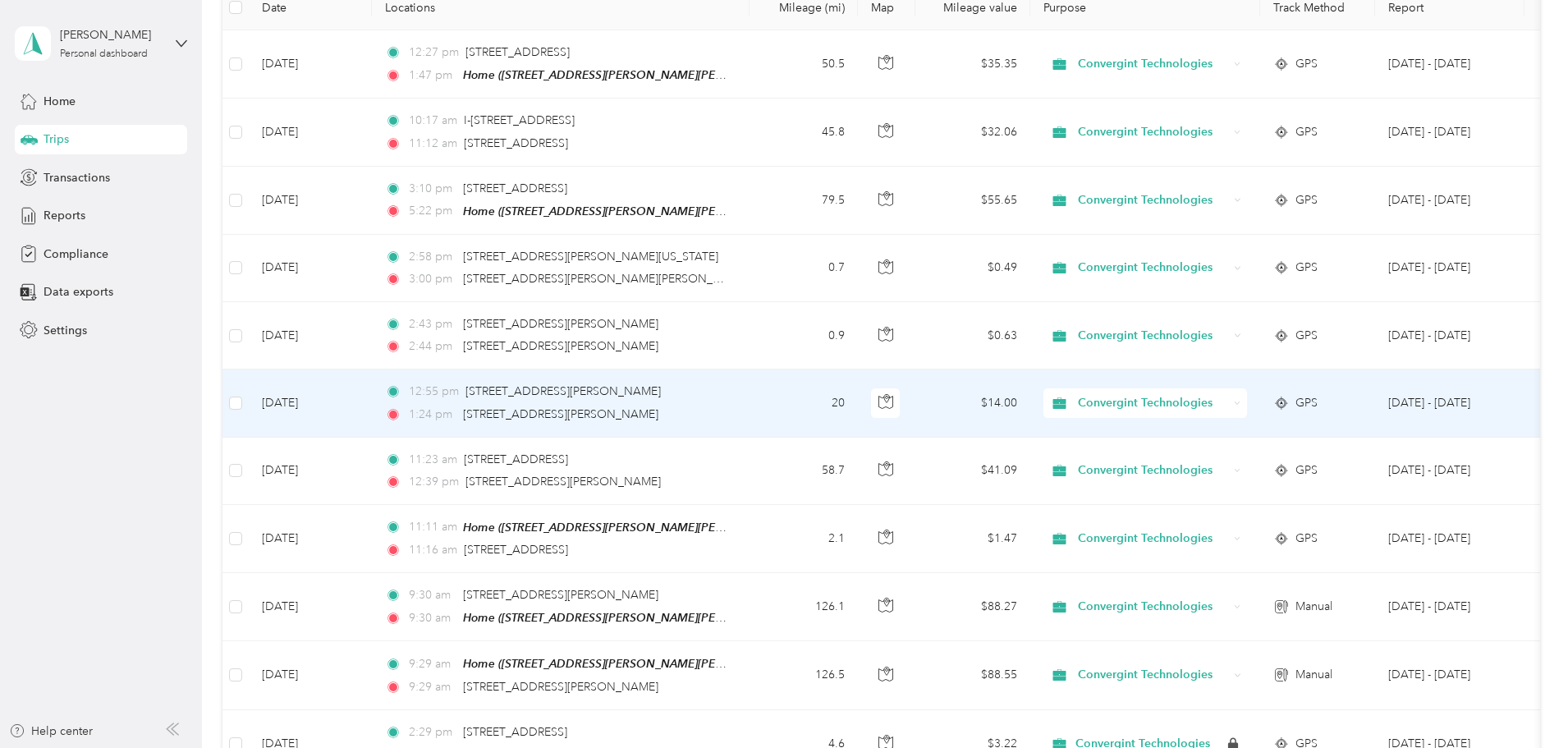
scroll to position [328, 0]
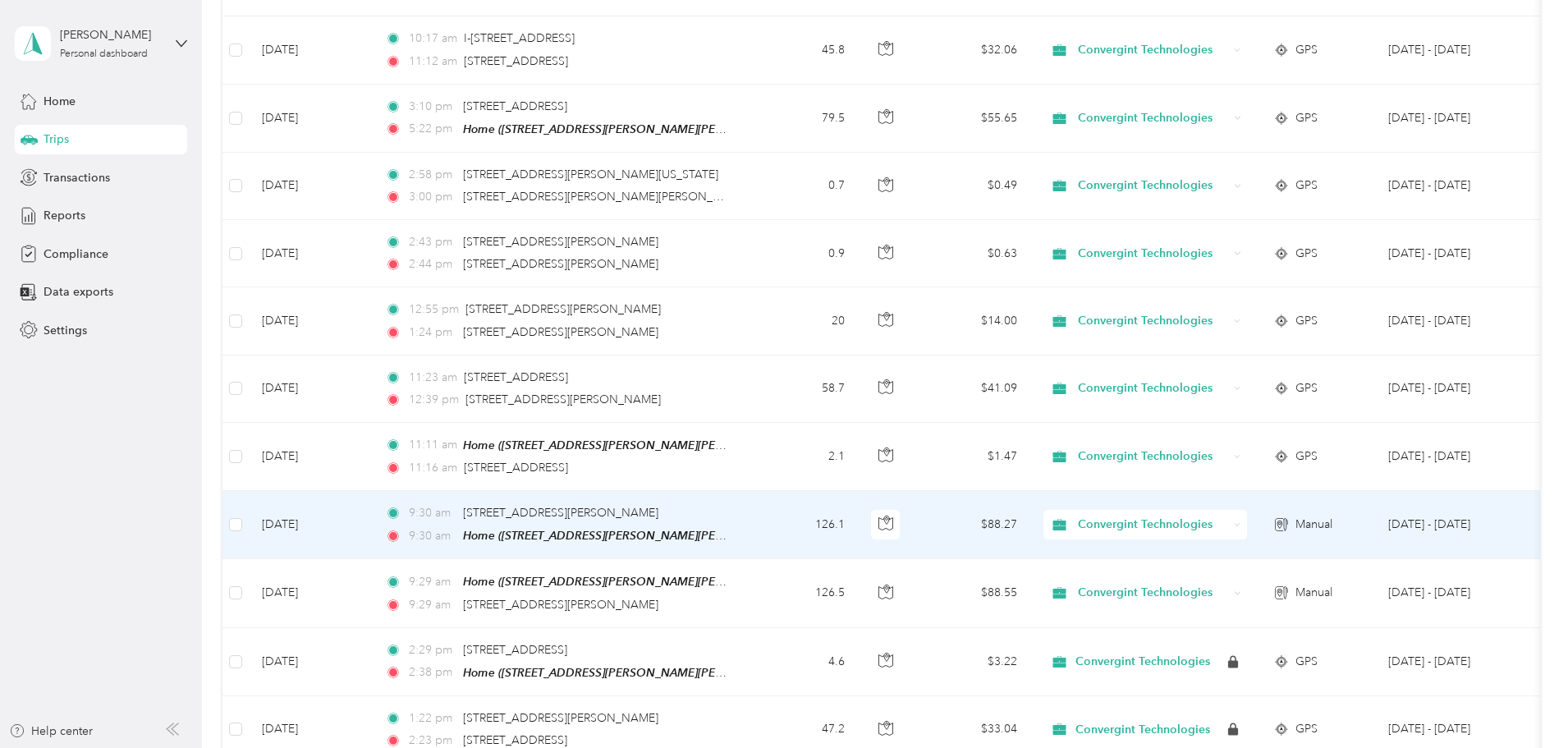
click at [249, 531] on td at bounding box center [235, 525] width 26 height 68
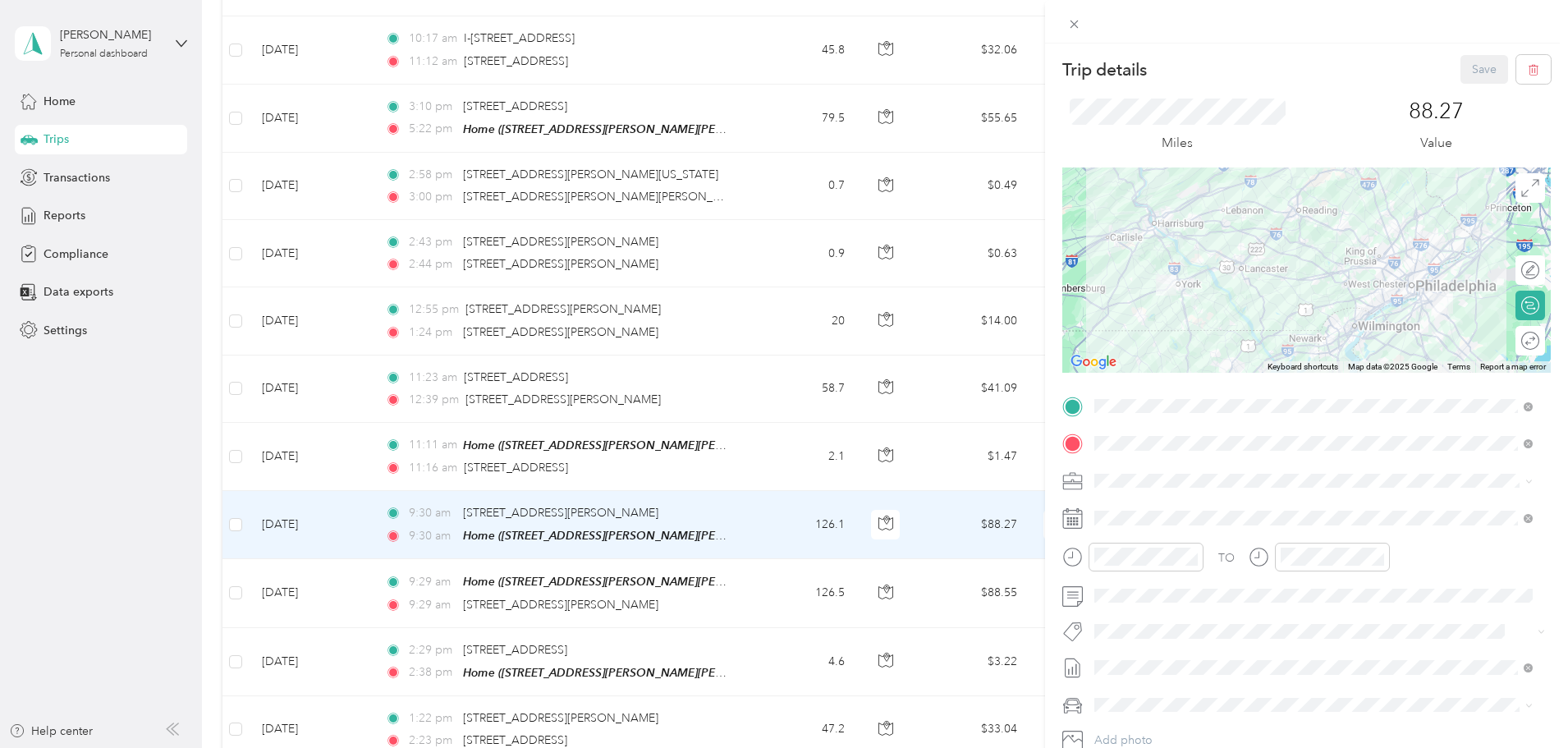
click at [1077, 36] on div "Close" at bounding box center [1073, 48] width 41 height 29
click at [1078, 22] on icon at bounding box center [1074, 24] width 14 height 14
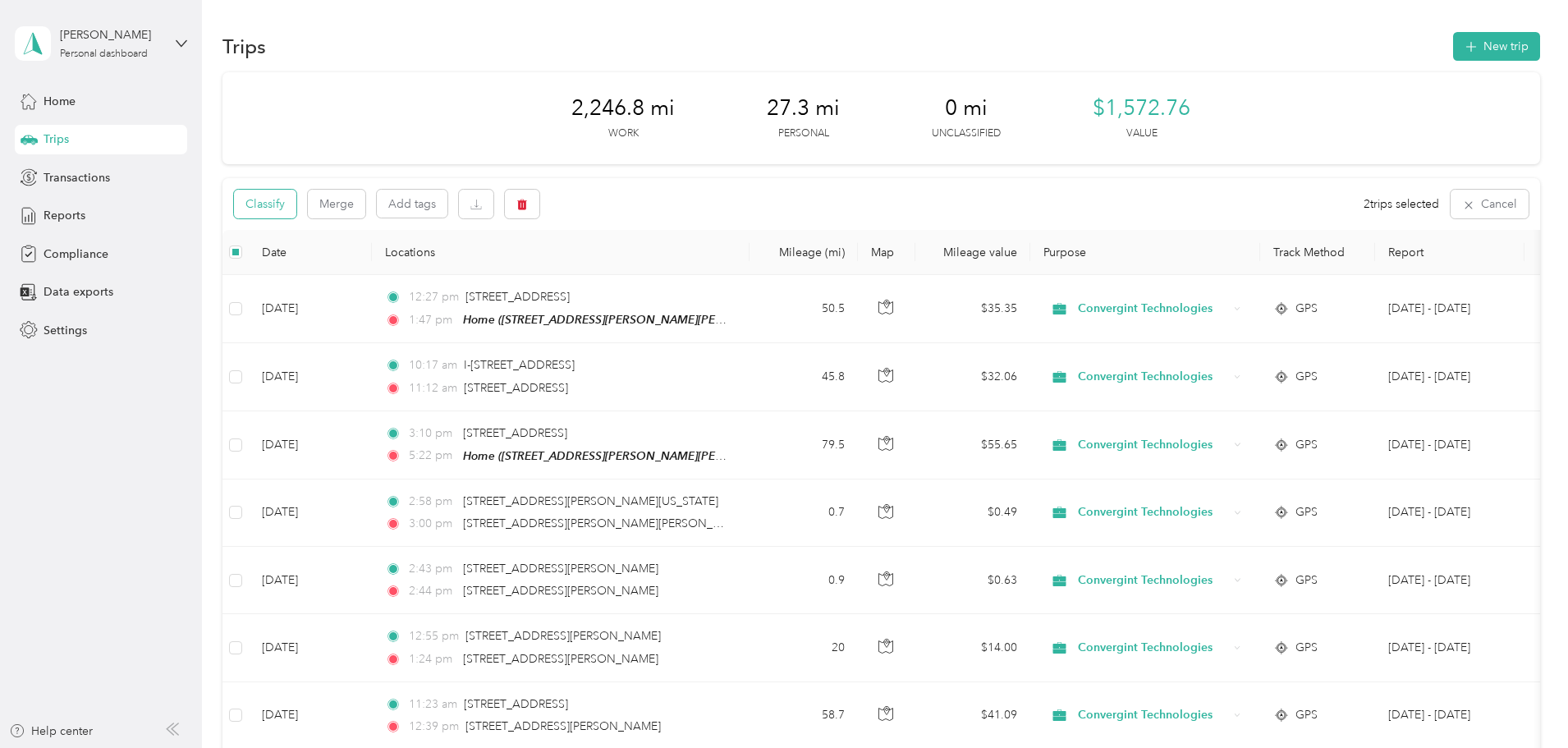
click at [297, 210] on button "Classify" at bounding box center [265, 203] width 62 height 29
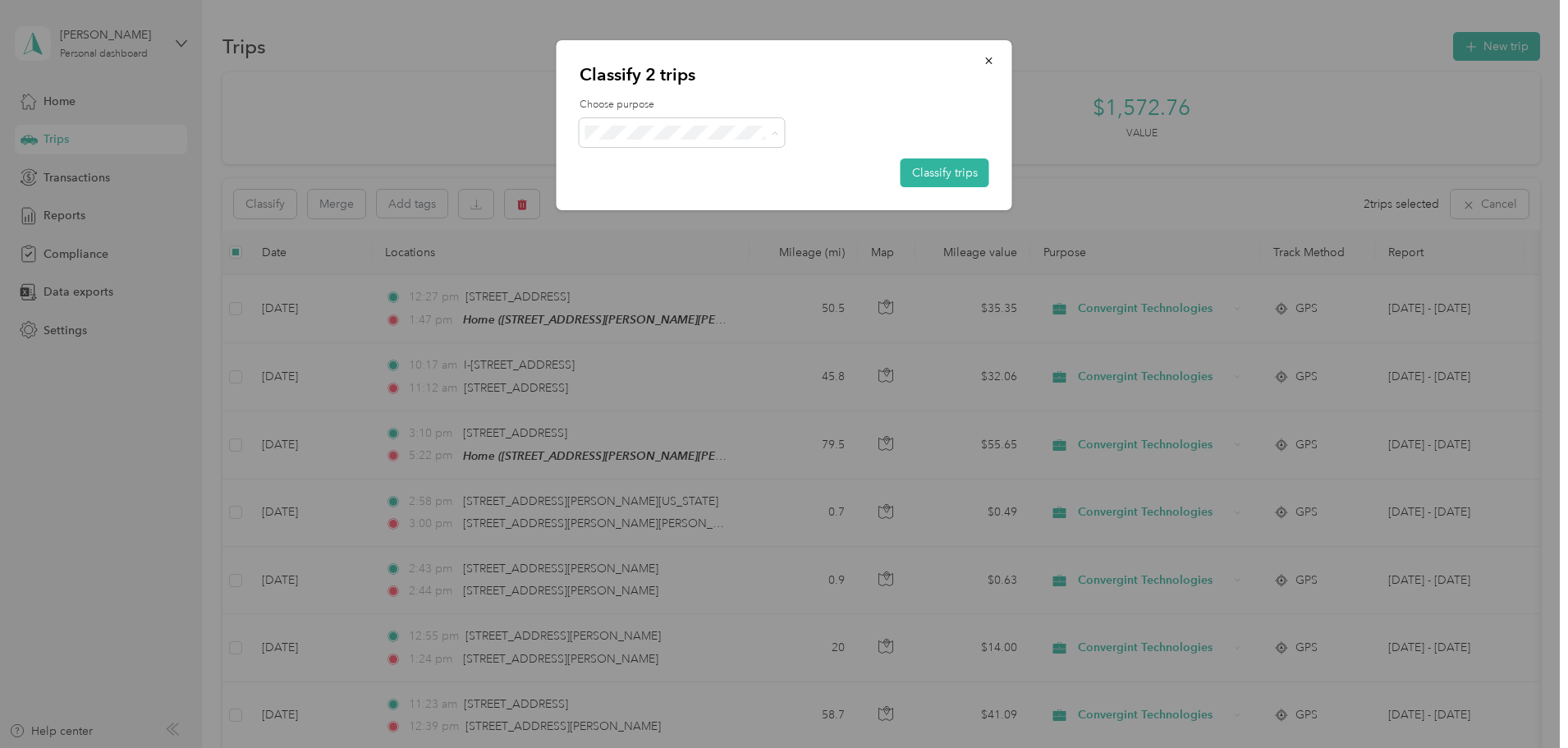
click at [660, 167] on span "Convergint Technologies" at bounding box center [696, 163] width 153 height 17
click at [964, 177] on button "Classify trips" at bounding box center [944, 173] width 88 height 29
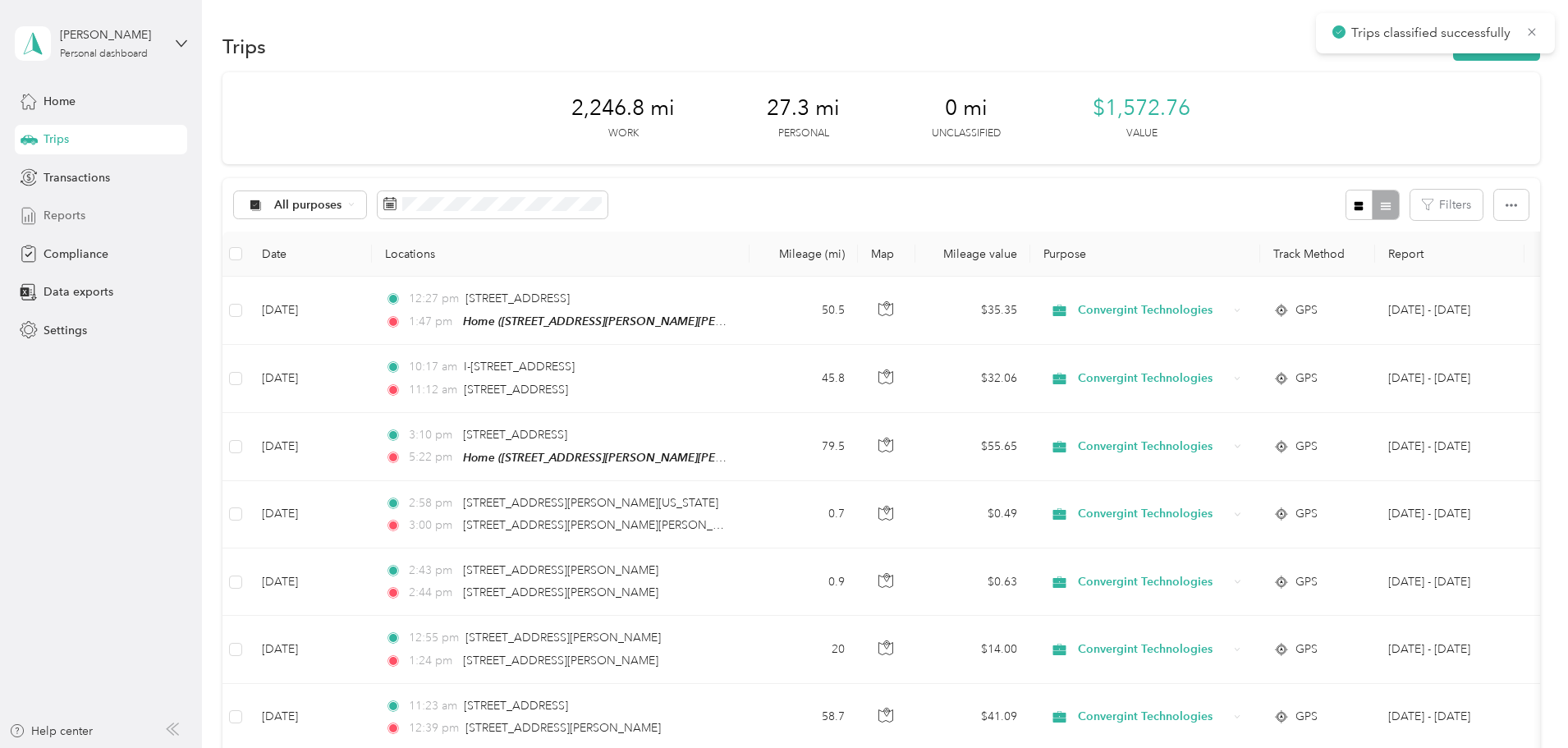
click at [49, 216] on span "Reports" at bounding box center [64, 215] width 42 height 17
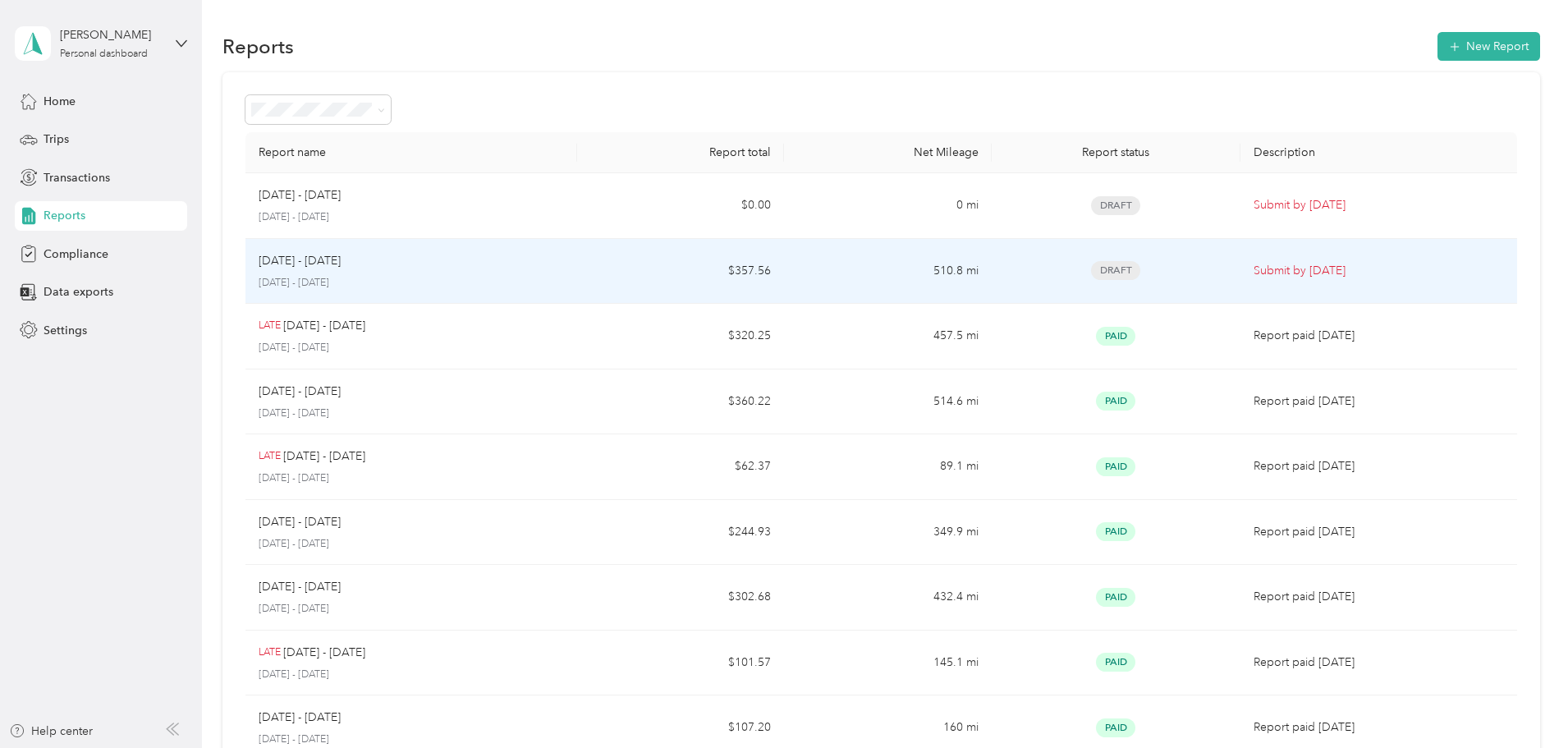
click at [524, 263] on div "[DATE] - [DATE]" at bounding box center [412, 261] width 305 height 18
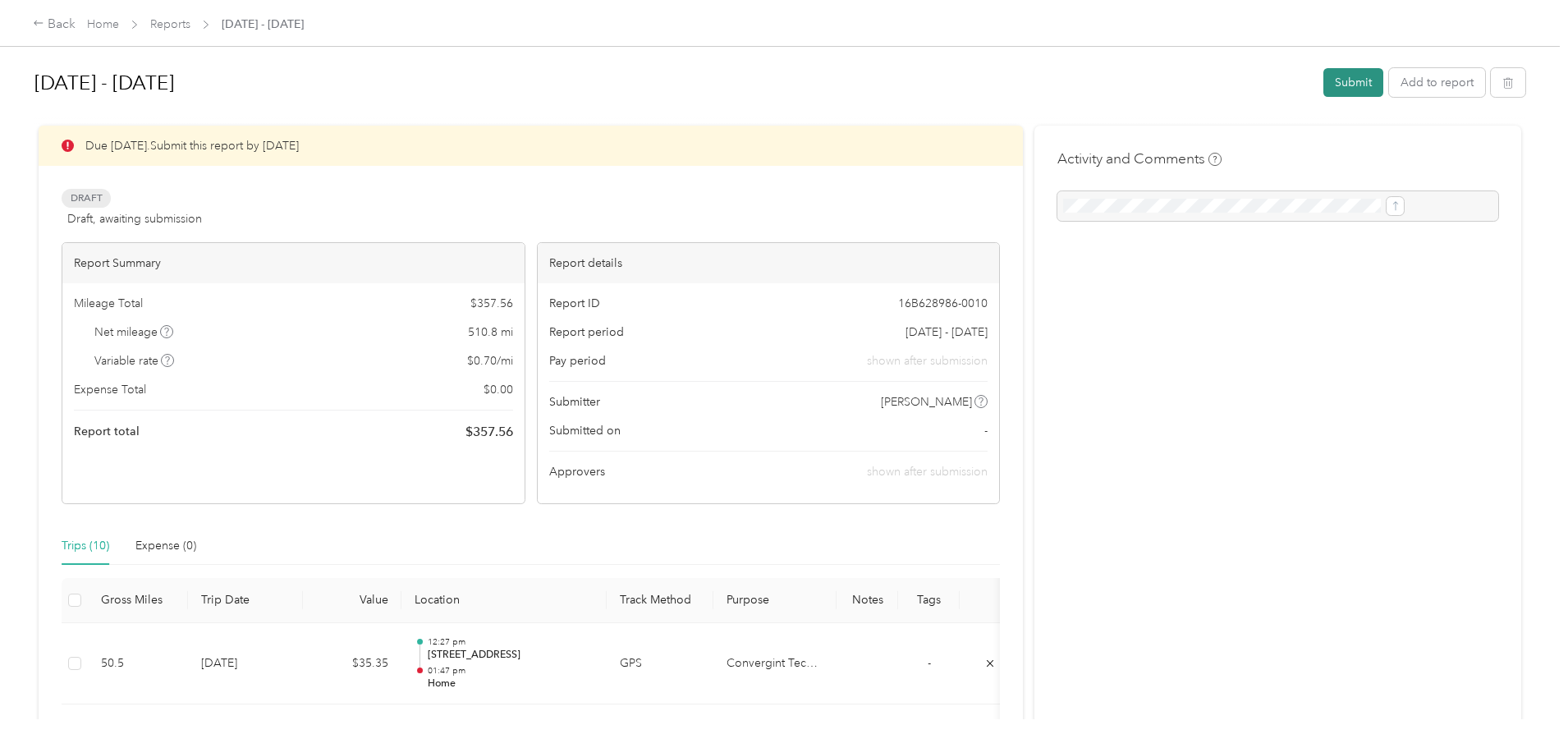
click at [1323, 87] on button "Submit" at bounding box center [1353, 82] width 60 height 29
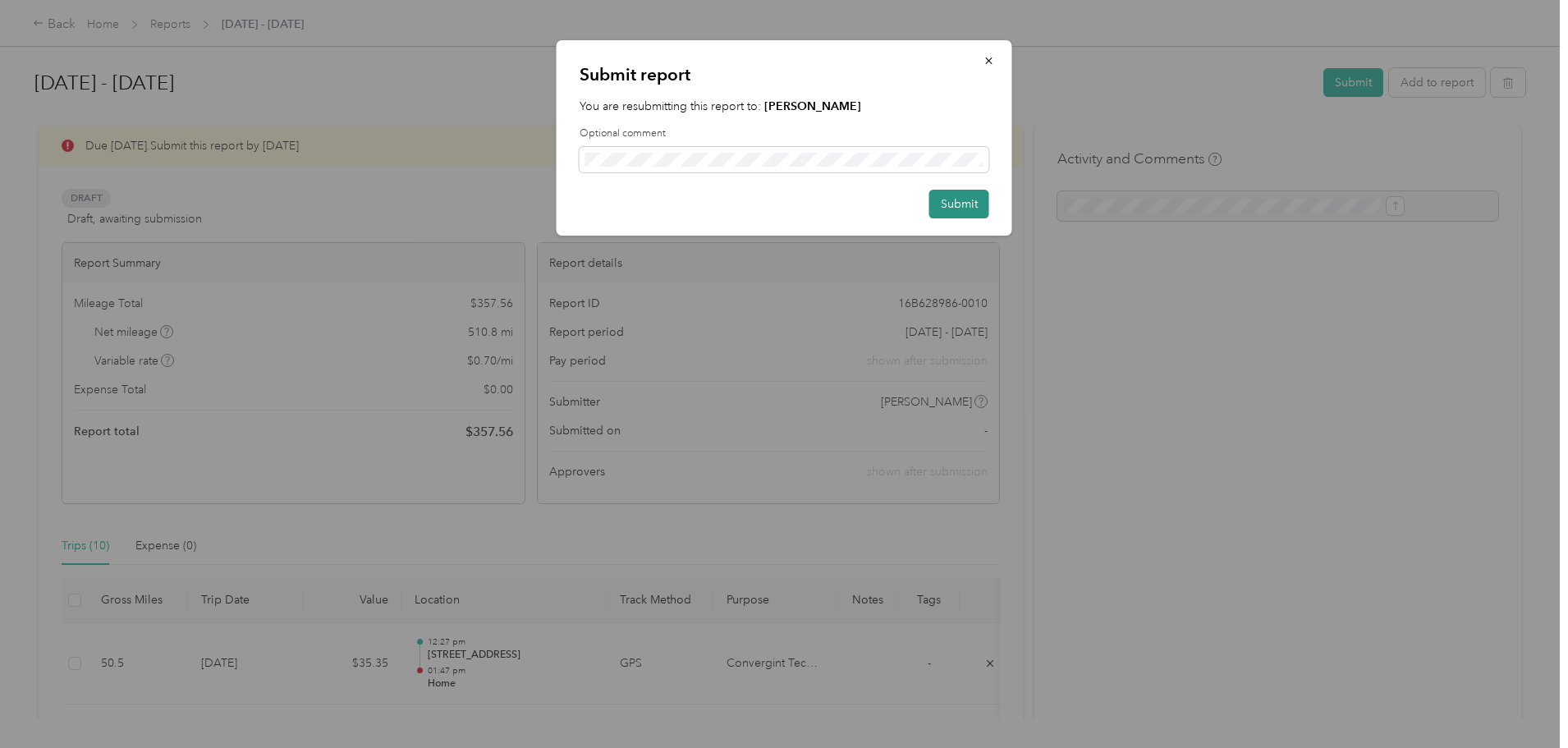
click at [961, 217] on button "Submit" at bounding box center [959, 203] width 60 height 29
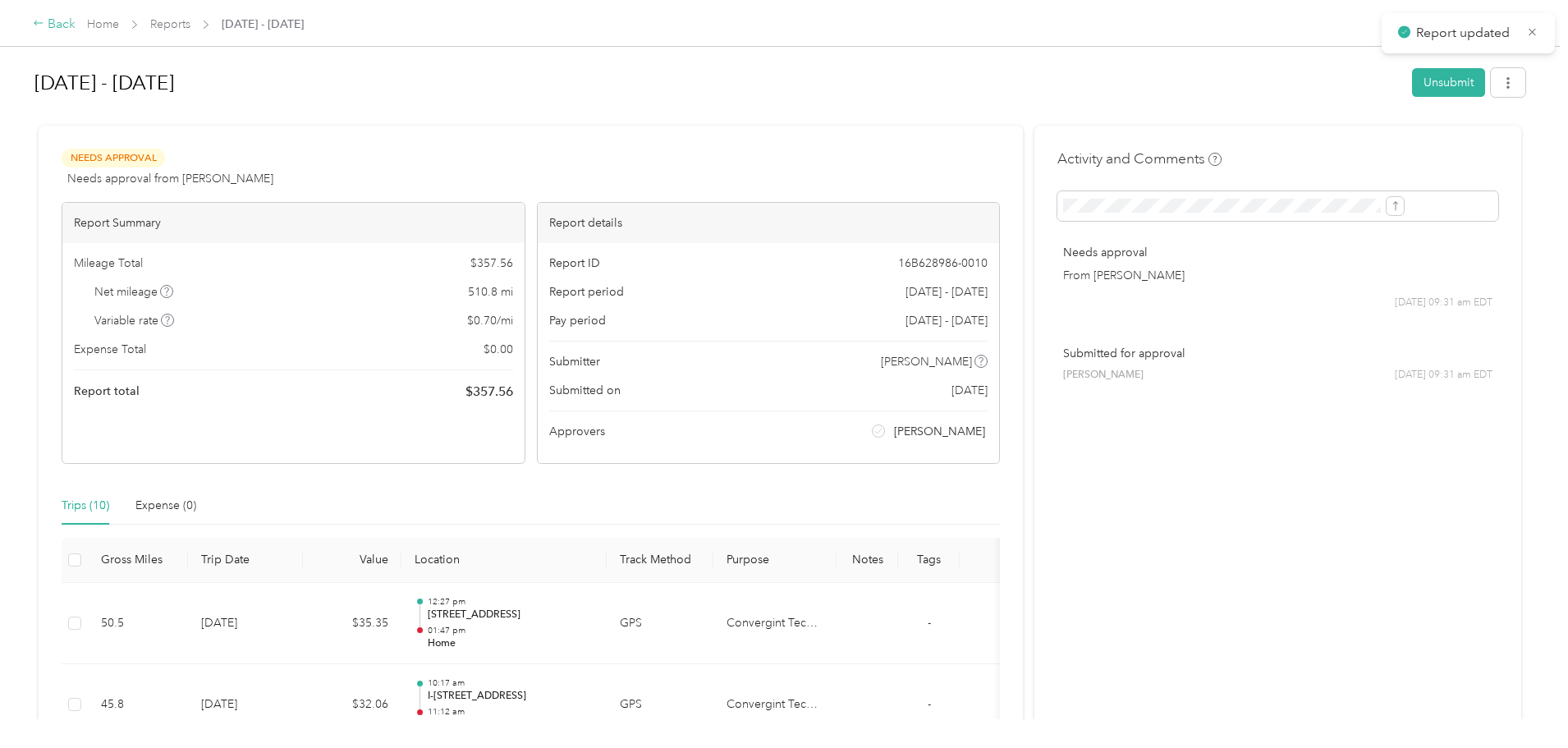
click at [75, 26] on div "Back" at bounding box center [54, 25] width 43 height 20
